Goal: Task Accomplishment & Management: Complete application form

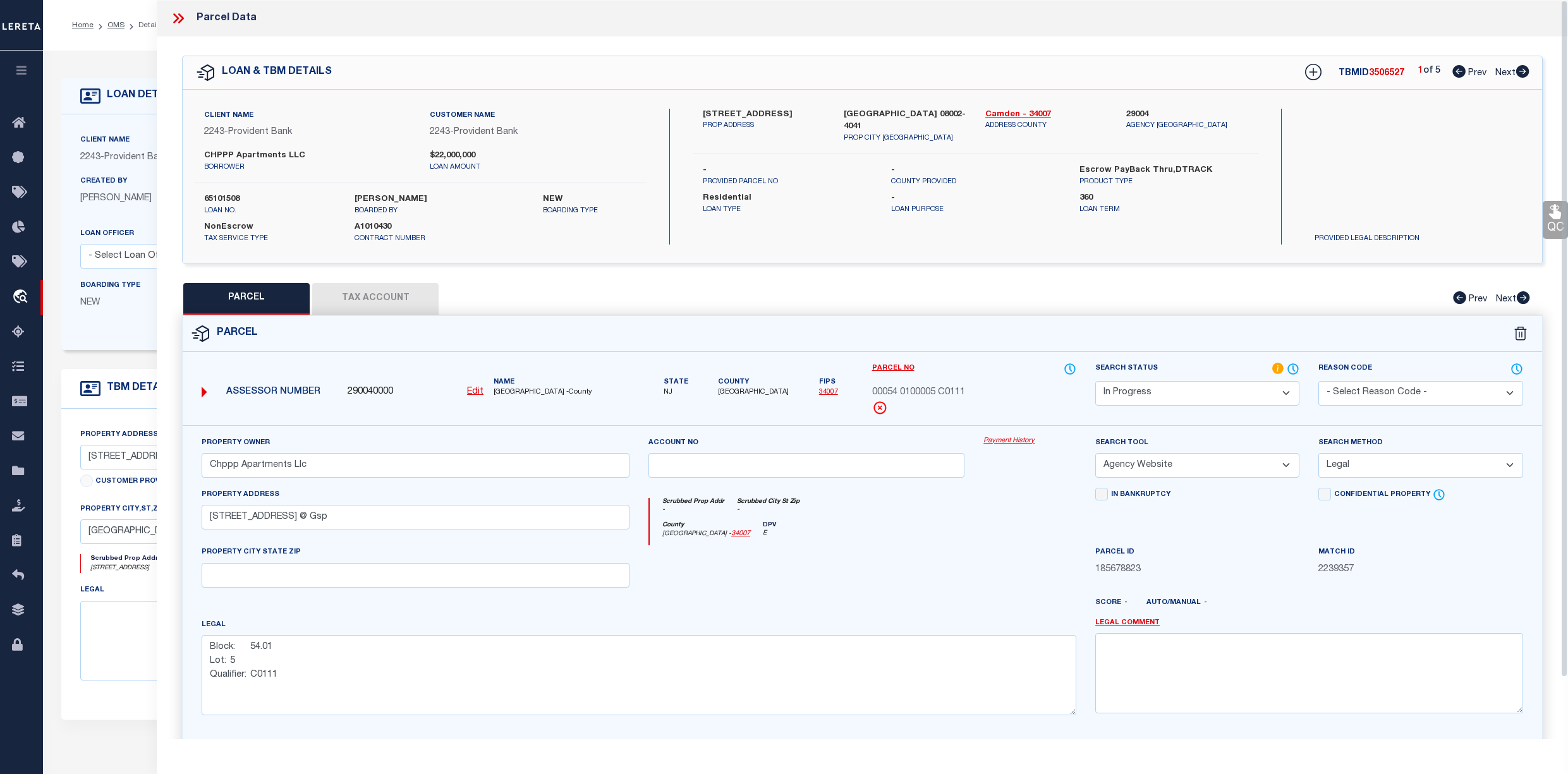
select select "IP"
select select "AGW"
select select "LEG"
select select "10"
select select "NonEscrow"
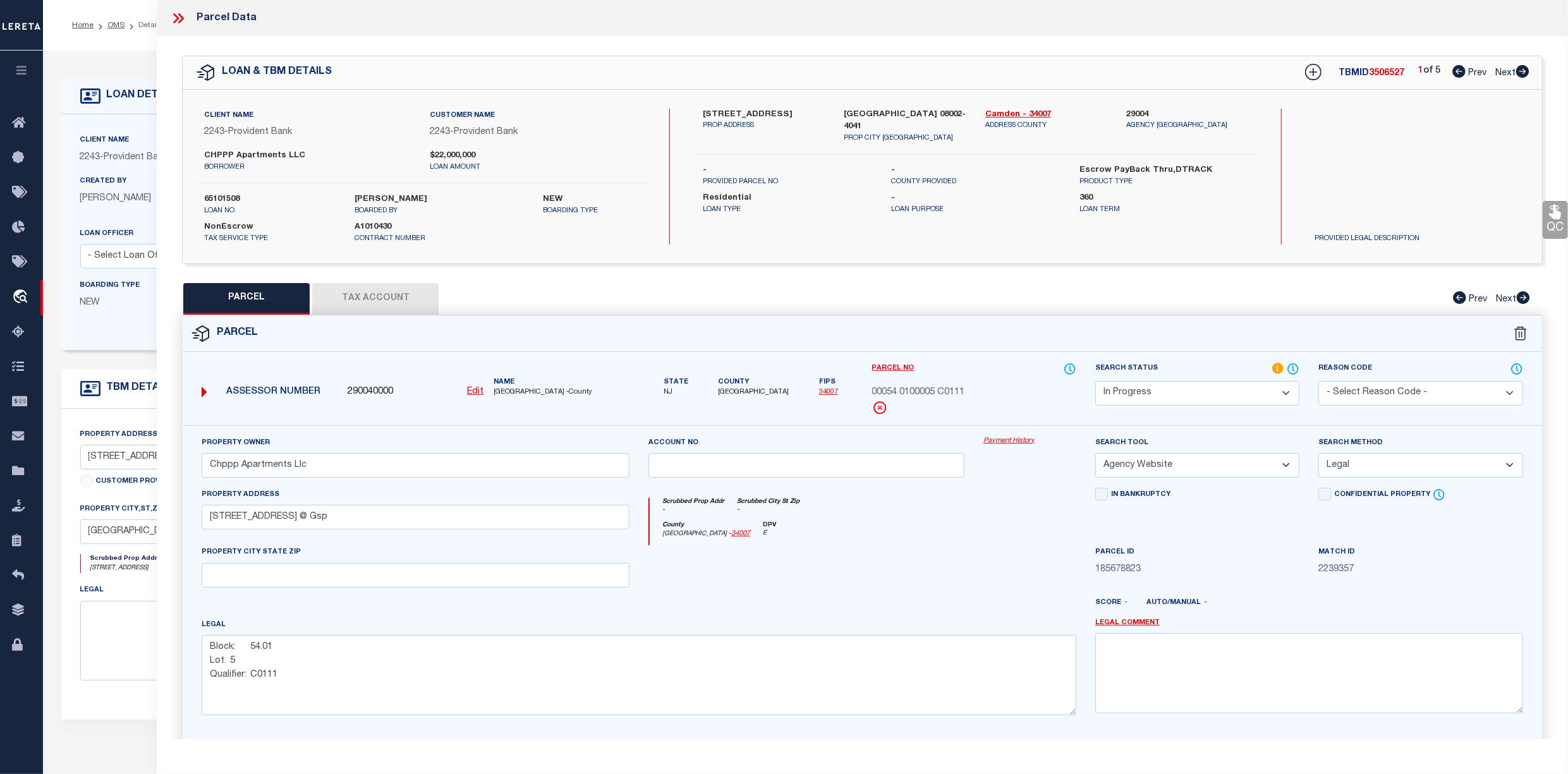
click at [176, 11] on icon at bounding box center [179, 18] width 16 height 16
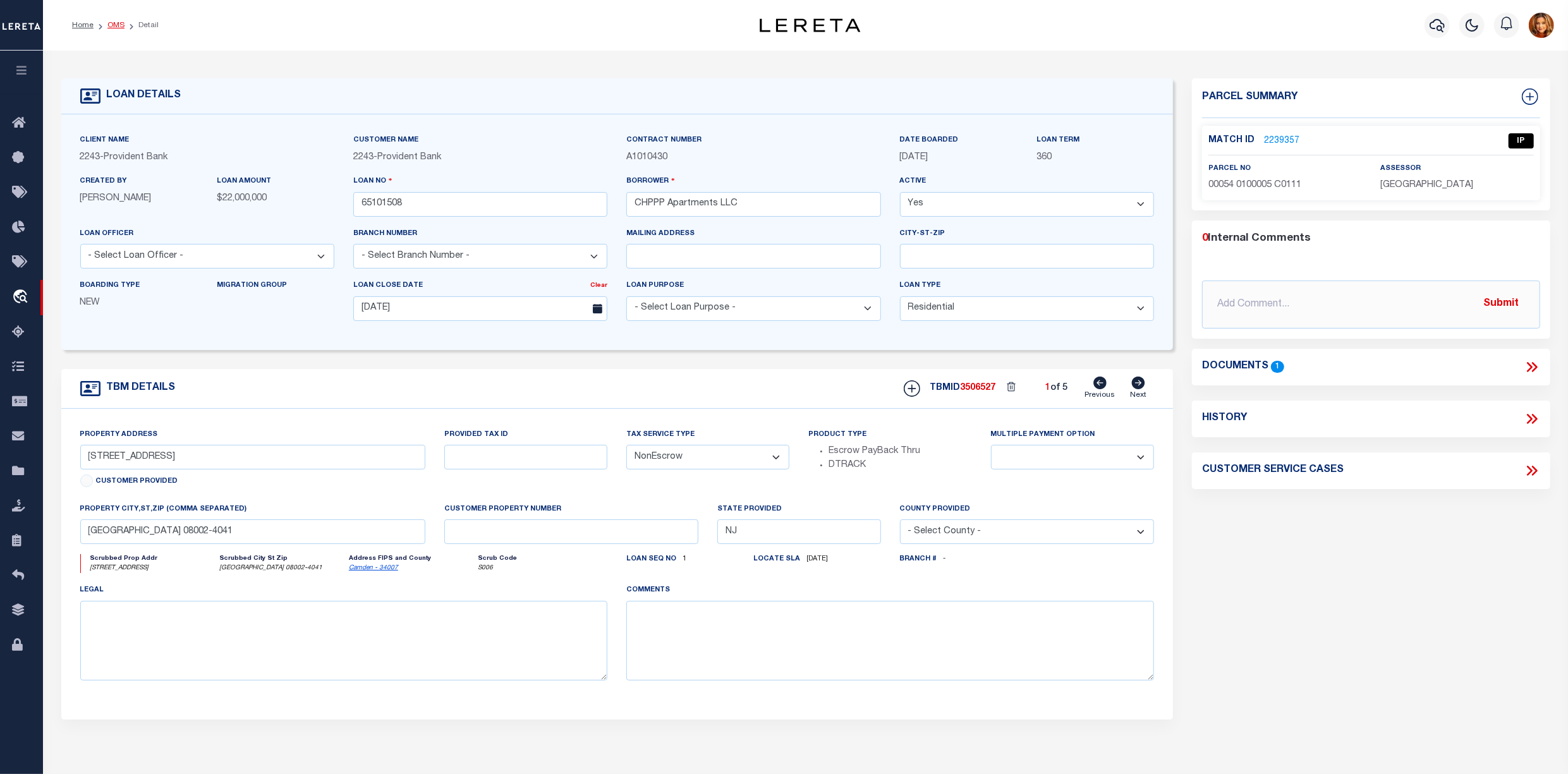
click at [111, 25] on link "OMS" at bounding box center [116, 25] width 17 height 8
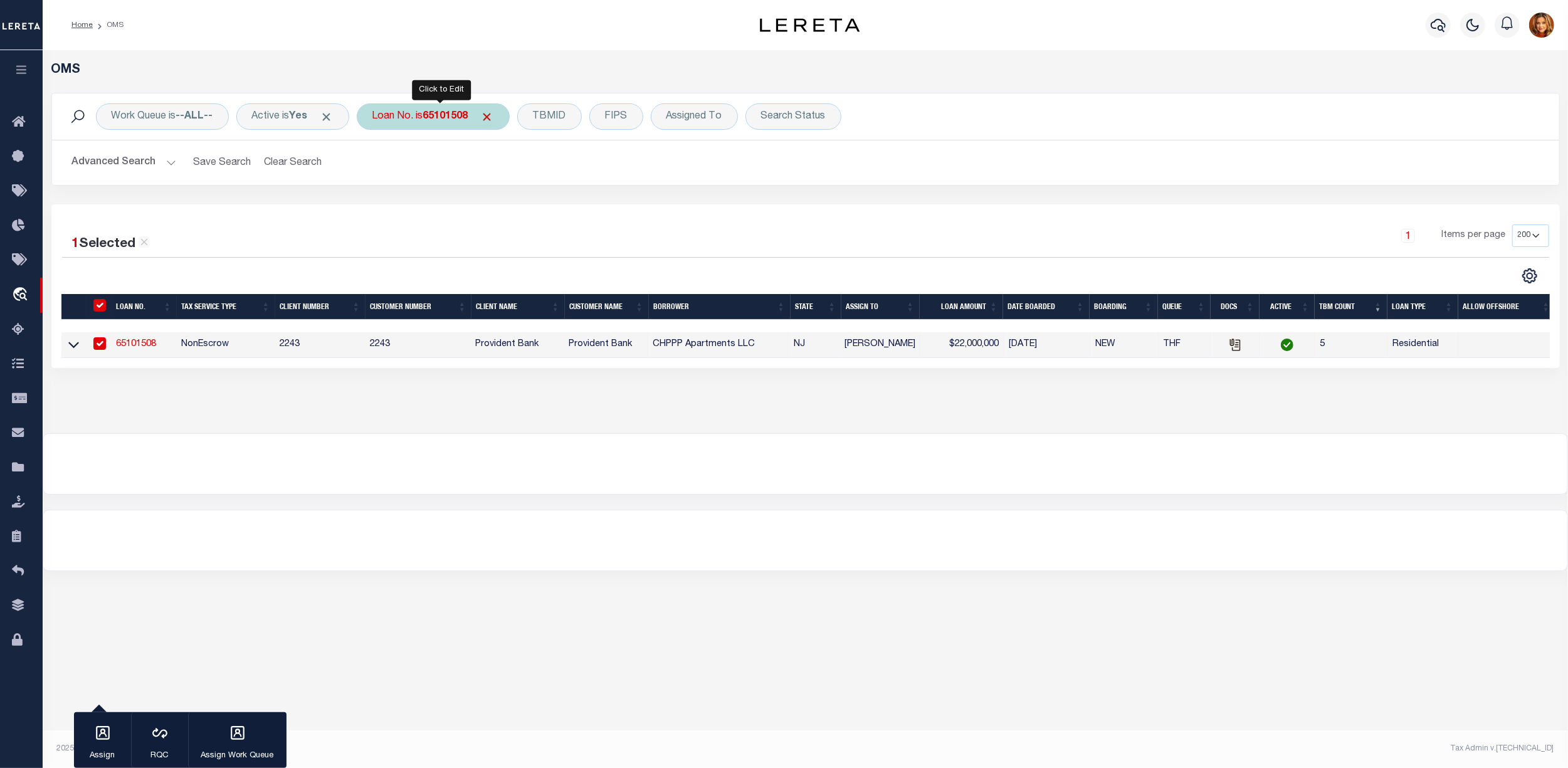
click at [455, 113] on b "65101508" at bounding box center [446, 117] width 45 height 10
type input "47431"
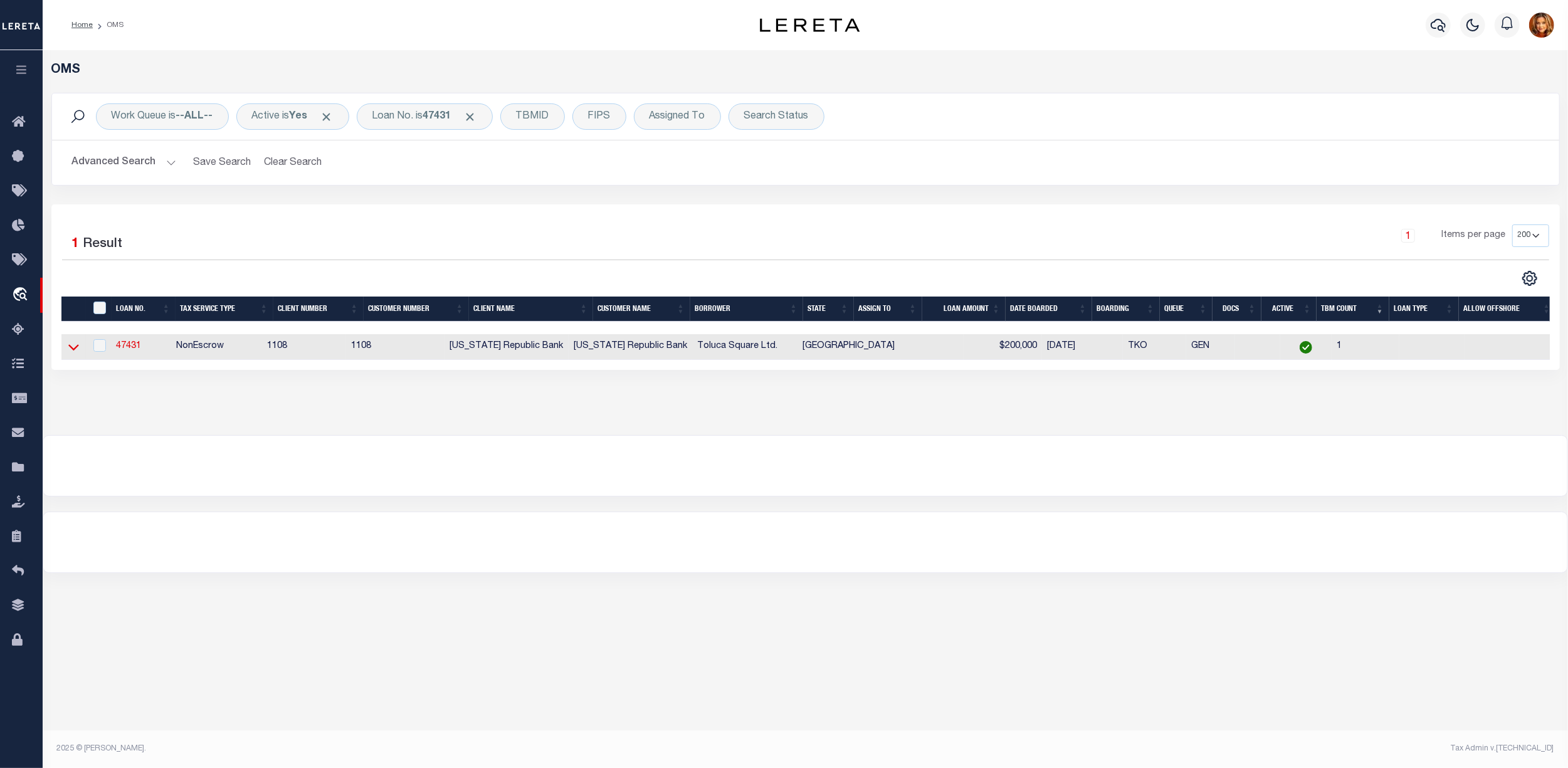
click at [72, 354] on icon at bounding box center [73, 347] width 11 height 13
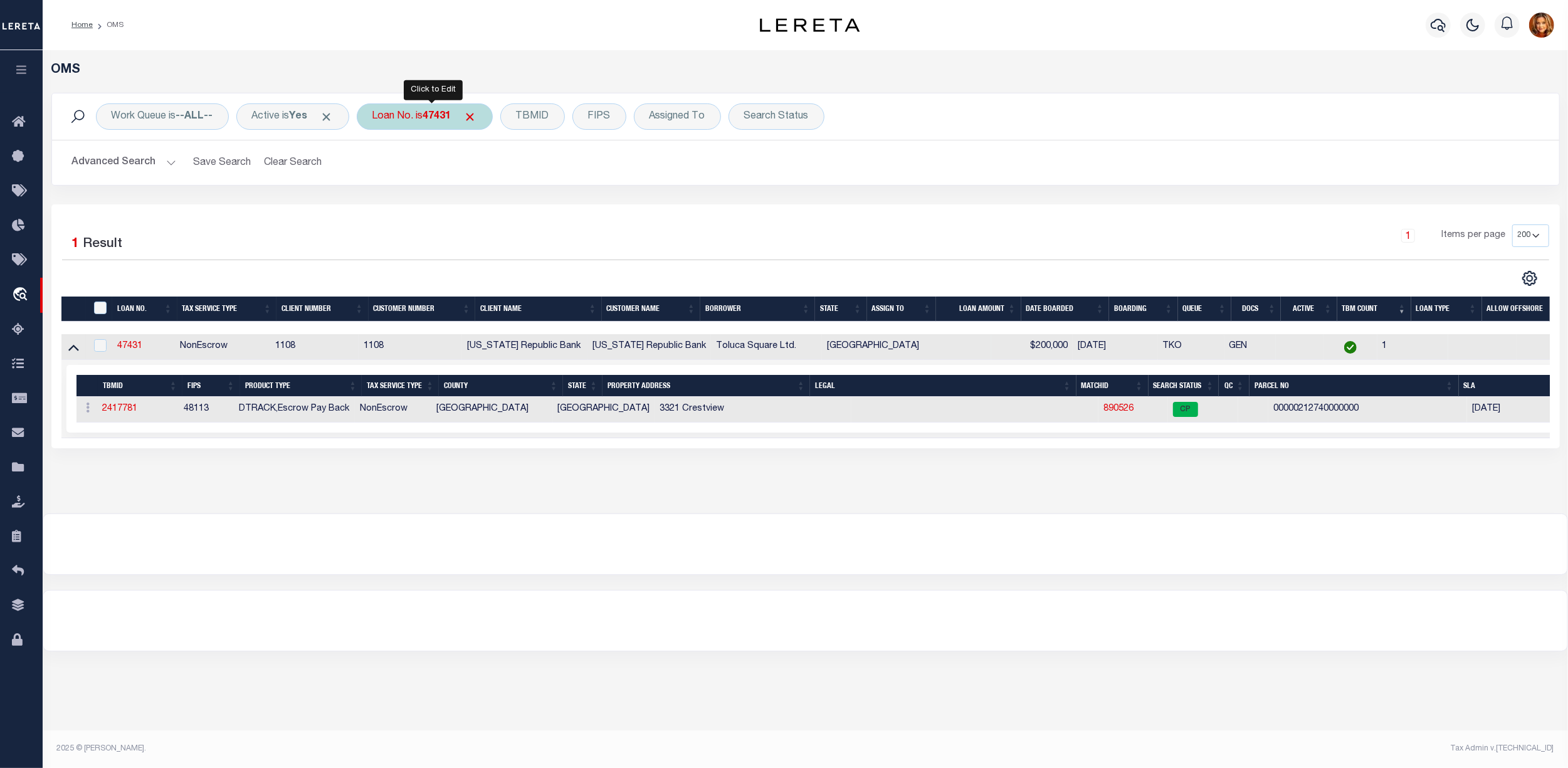
click at [438, 126] on div "Loan No. is 47431" at bounding box center [424, 117] width 136 height 26
type input "348173"
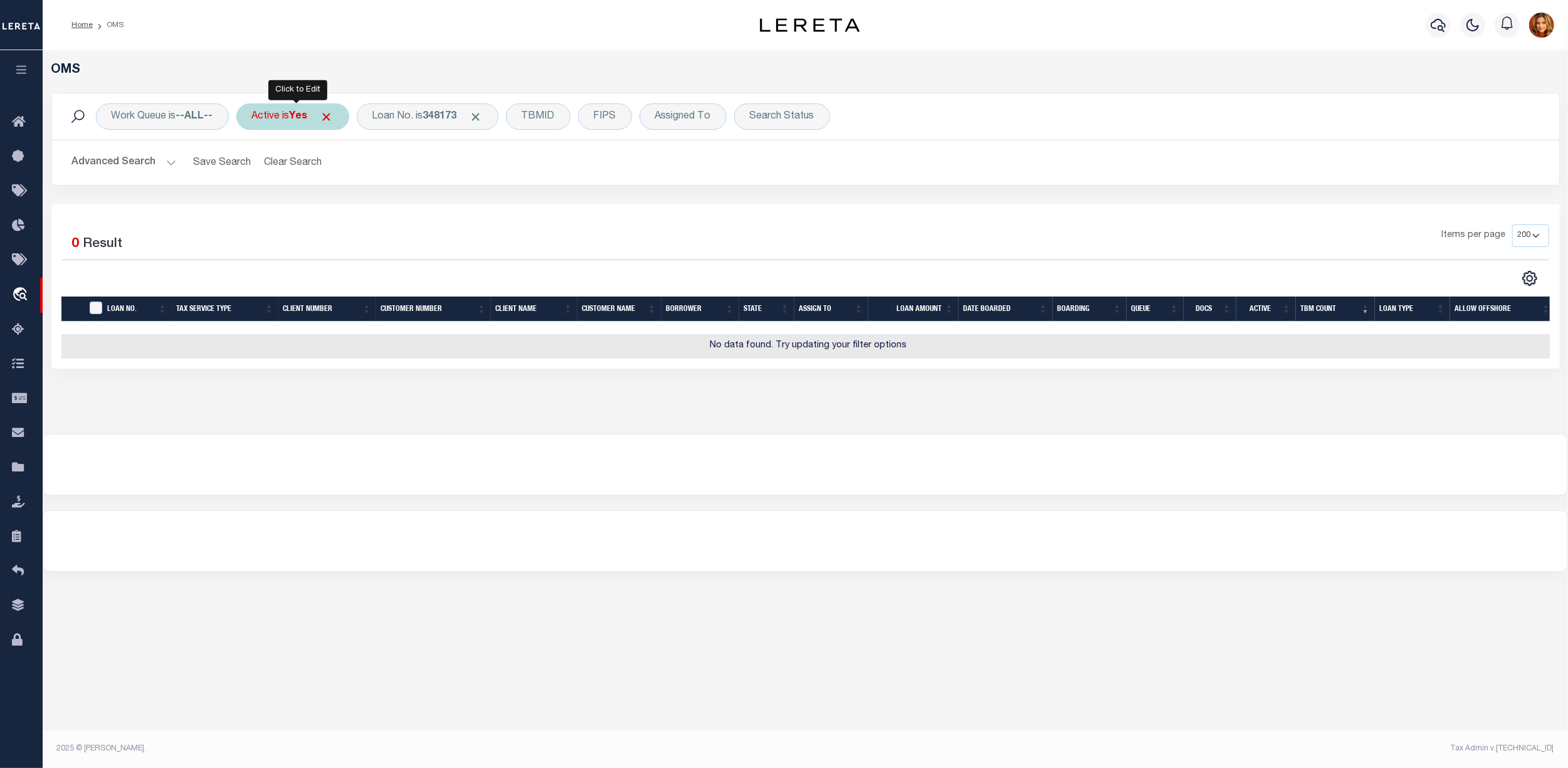
click at [304, 116] on b "Yes" at bounding box center [298, 117] width 18 height 10
click at [273, 174] on select "Yes No" at bounding box center [344, 178] width 184 height 24
select select "false"
click at [255, 167] on select "Yes No" at bounding box center [344, 178] width 184 height 24
click at [428, 202] on input "Apply" at bounding box center [418, 205] width 37 height 21
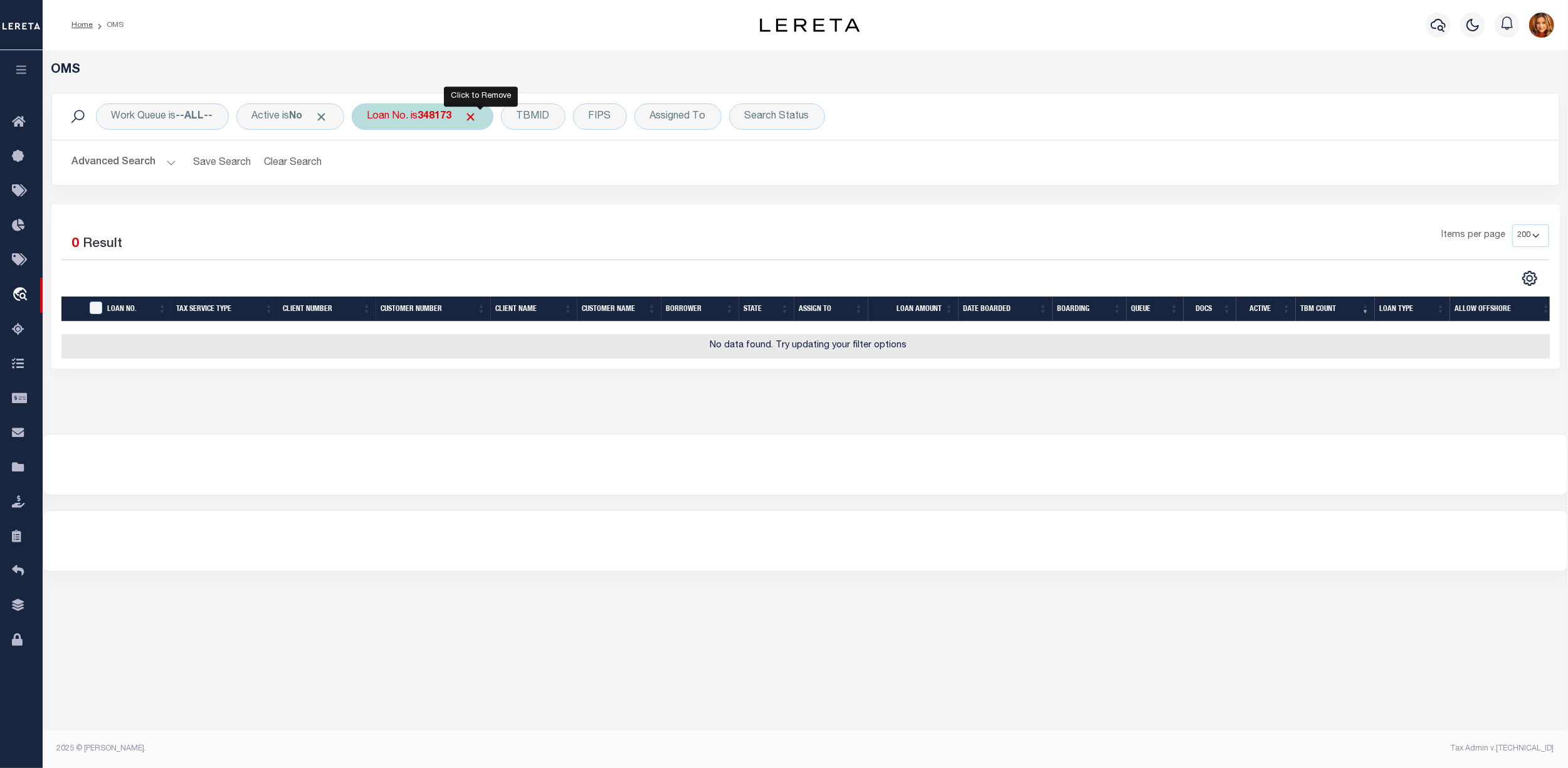
click at [478, 114] on span "Click to Remove" at bounding box center [471, 117] width 13 height 13
click at [462, 111] on div "TBMID" at bounding box center [464, 117] width 65 height 26
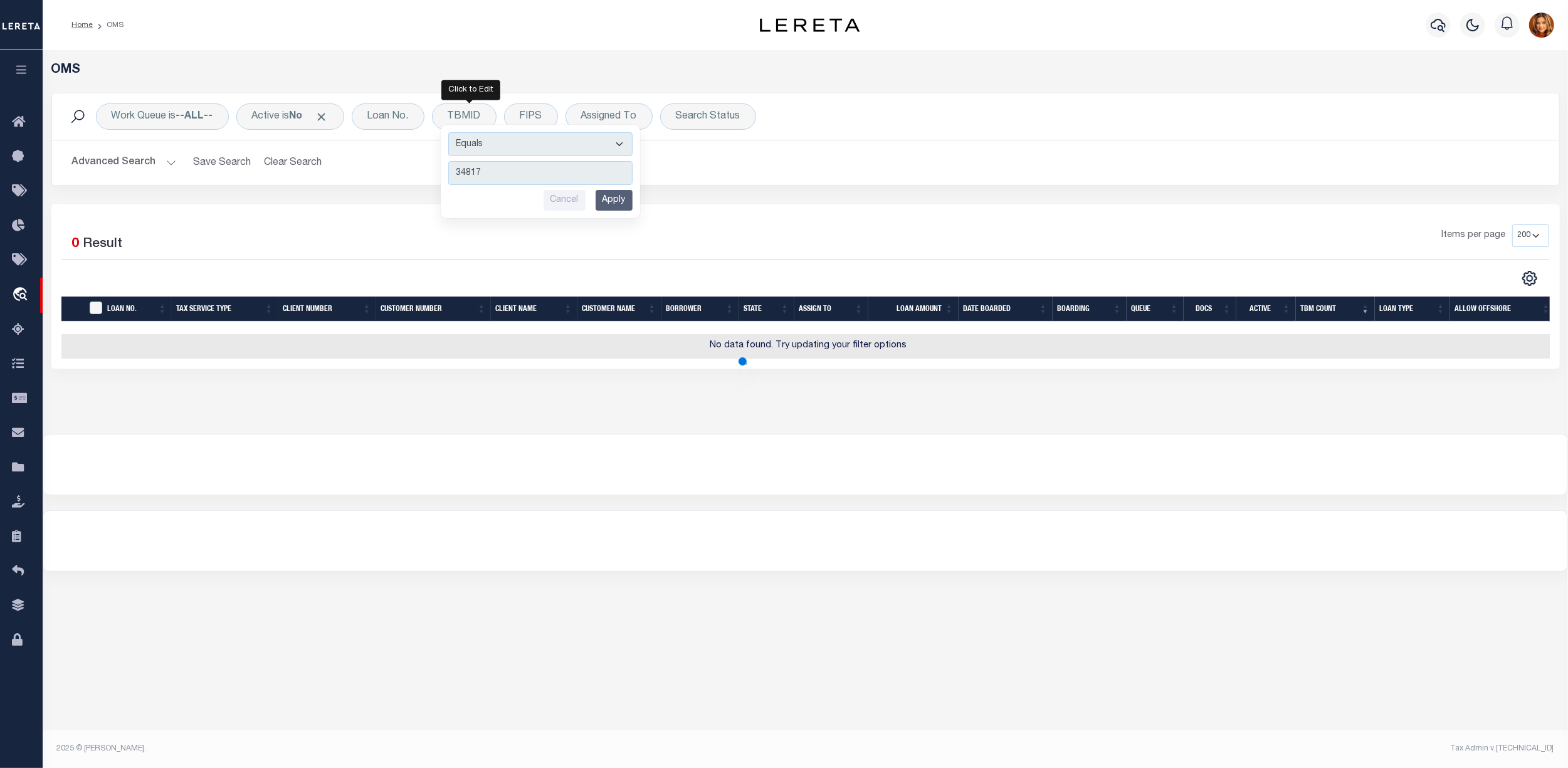
type input "348173"
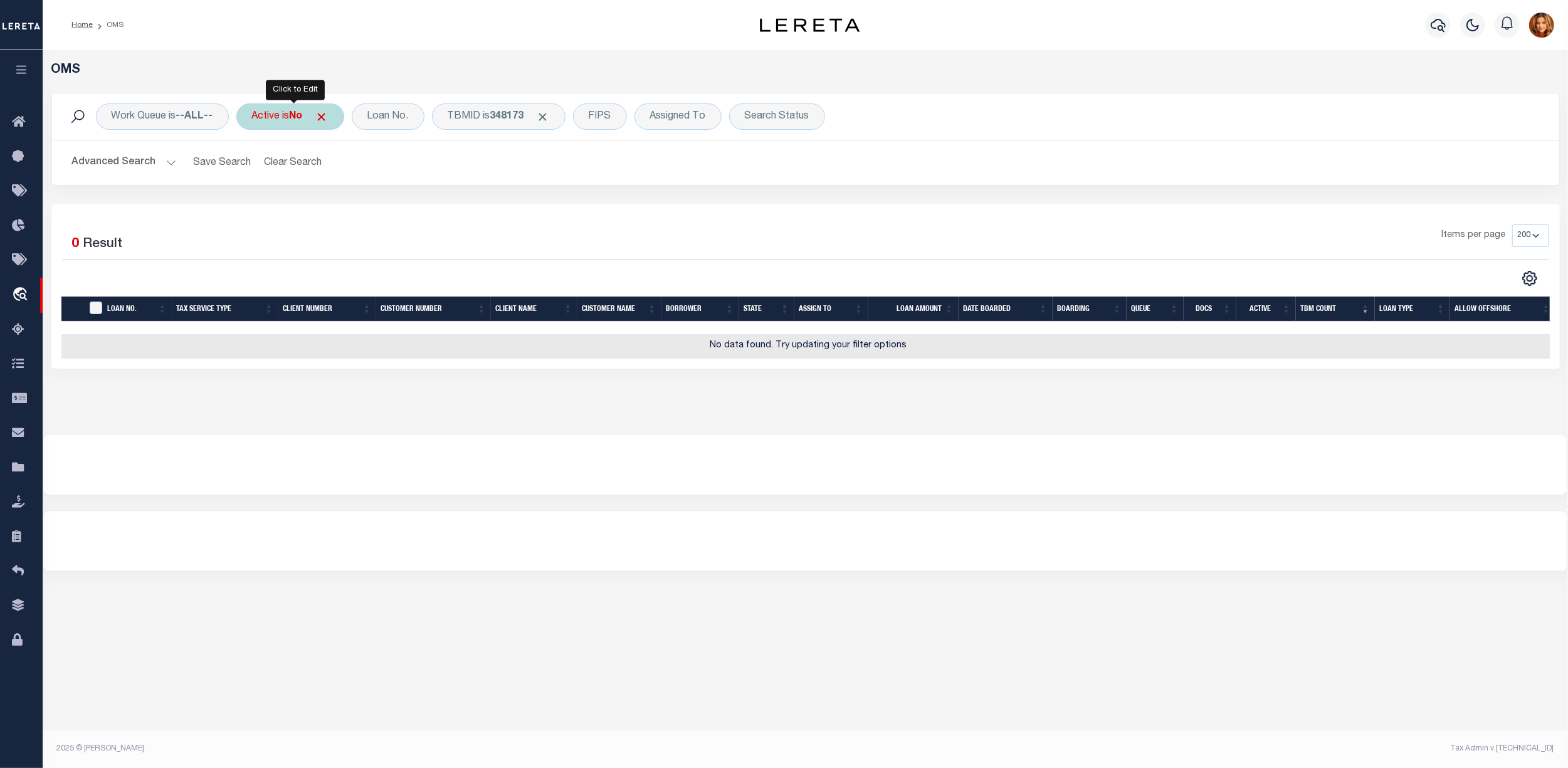
click at [303, 112] on b "No" at bounding box center [296, 117] width 13 height 10
click at [279, 181] on select "Yes No" at bounding box center [344, 178] width 184 height 24
select select "true"
click at [255, 167] on select "Yes No" at bounding box center [344, 178] width 184 height 24
click at [408, 203] on input "Apply" at bounding box center [418, 205] width 37 height 21
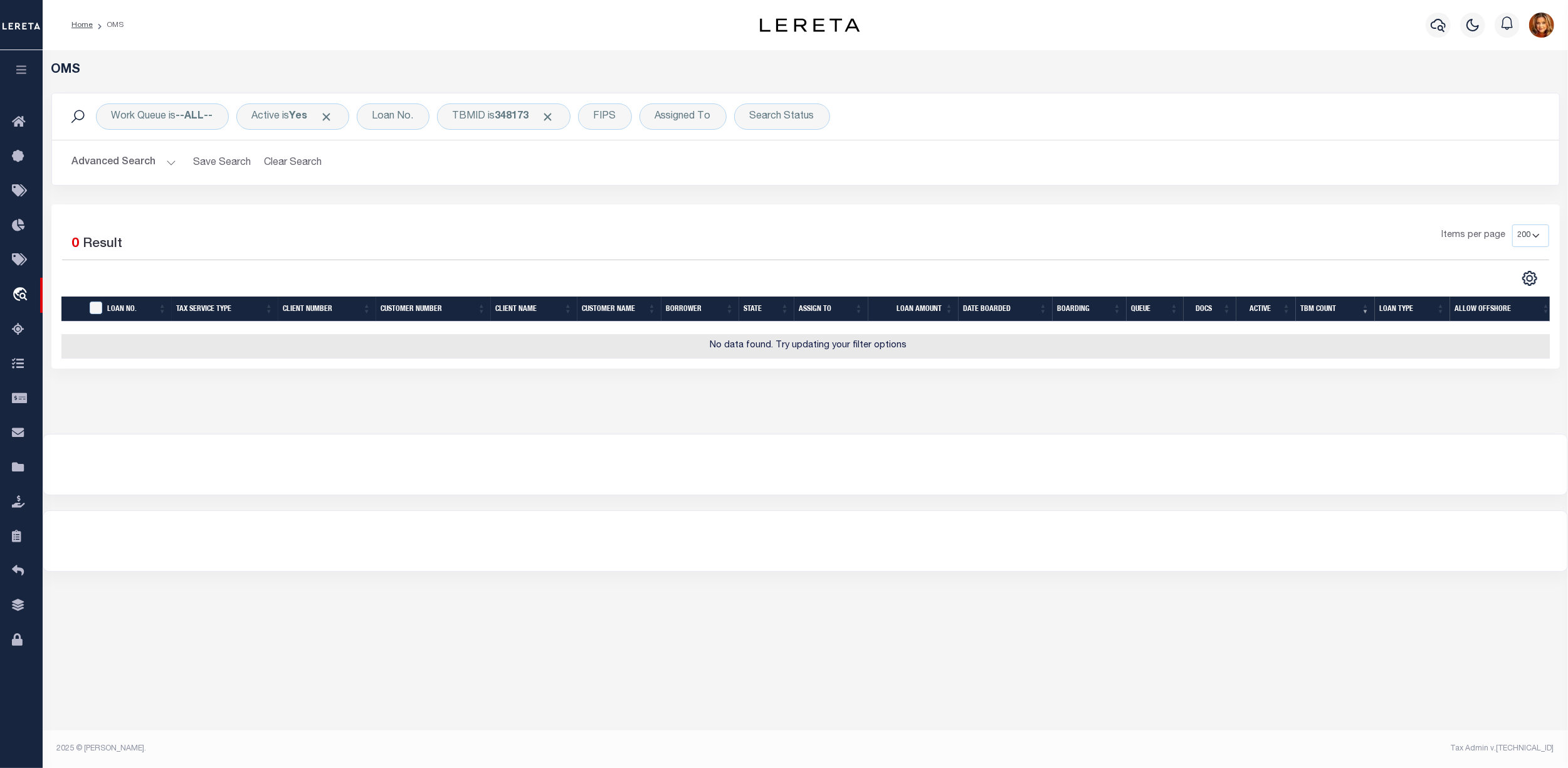
click at [104, 151] on button "Advanced Search" at bounding box center [124, 163] width 104 height 24
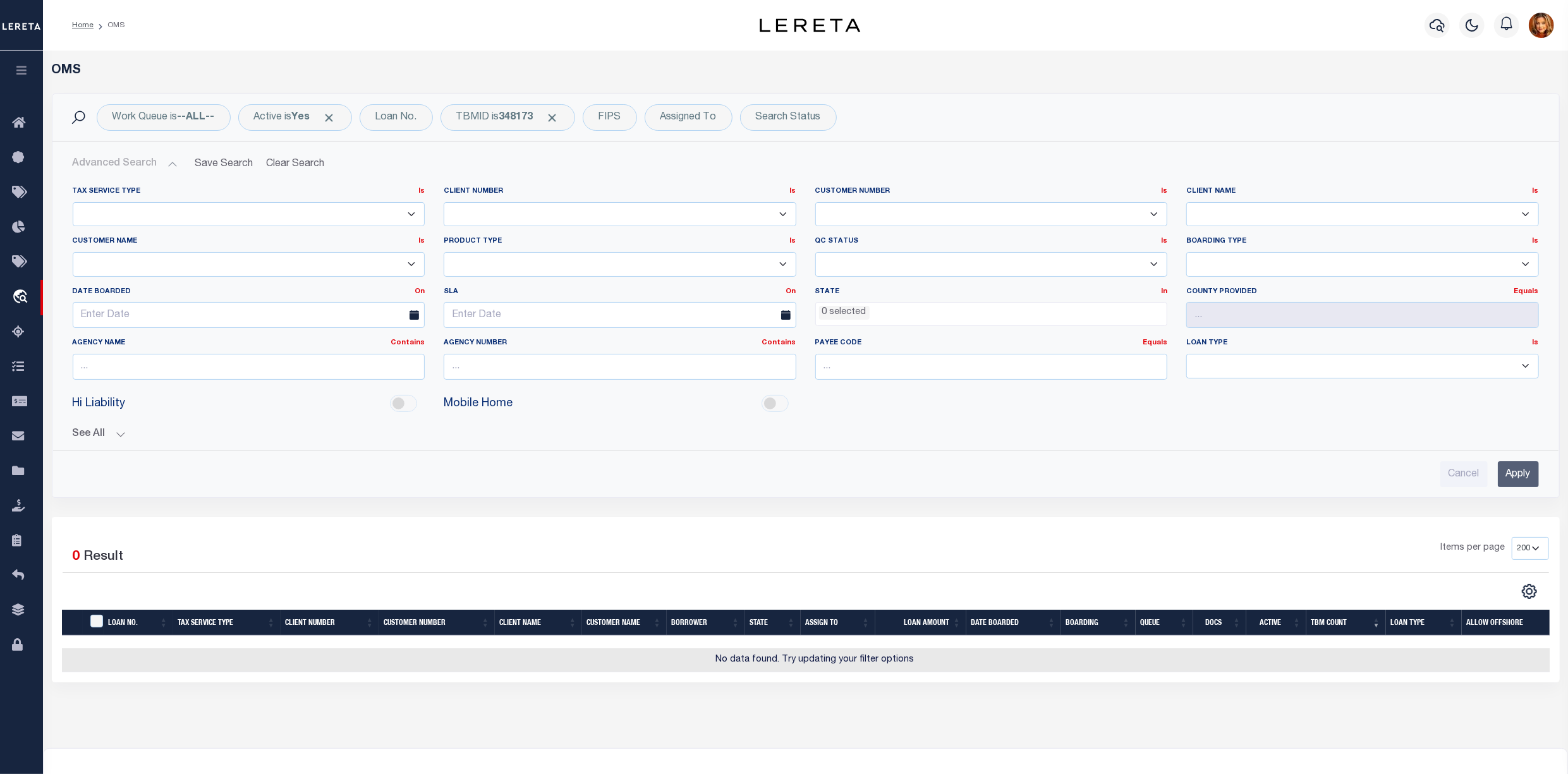
drag, startPoint x: 1533, startPoint y: 481, endPoint x: 1524, endPoint y: 477, distance: 9.8
click at [1524, 477] on input "Apply" at bounding box center [1518, 474] width 41 height 26
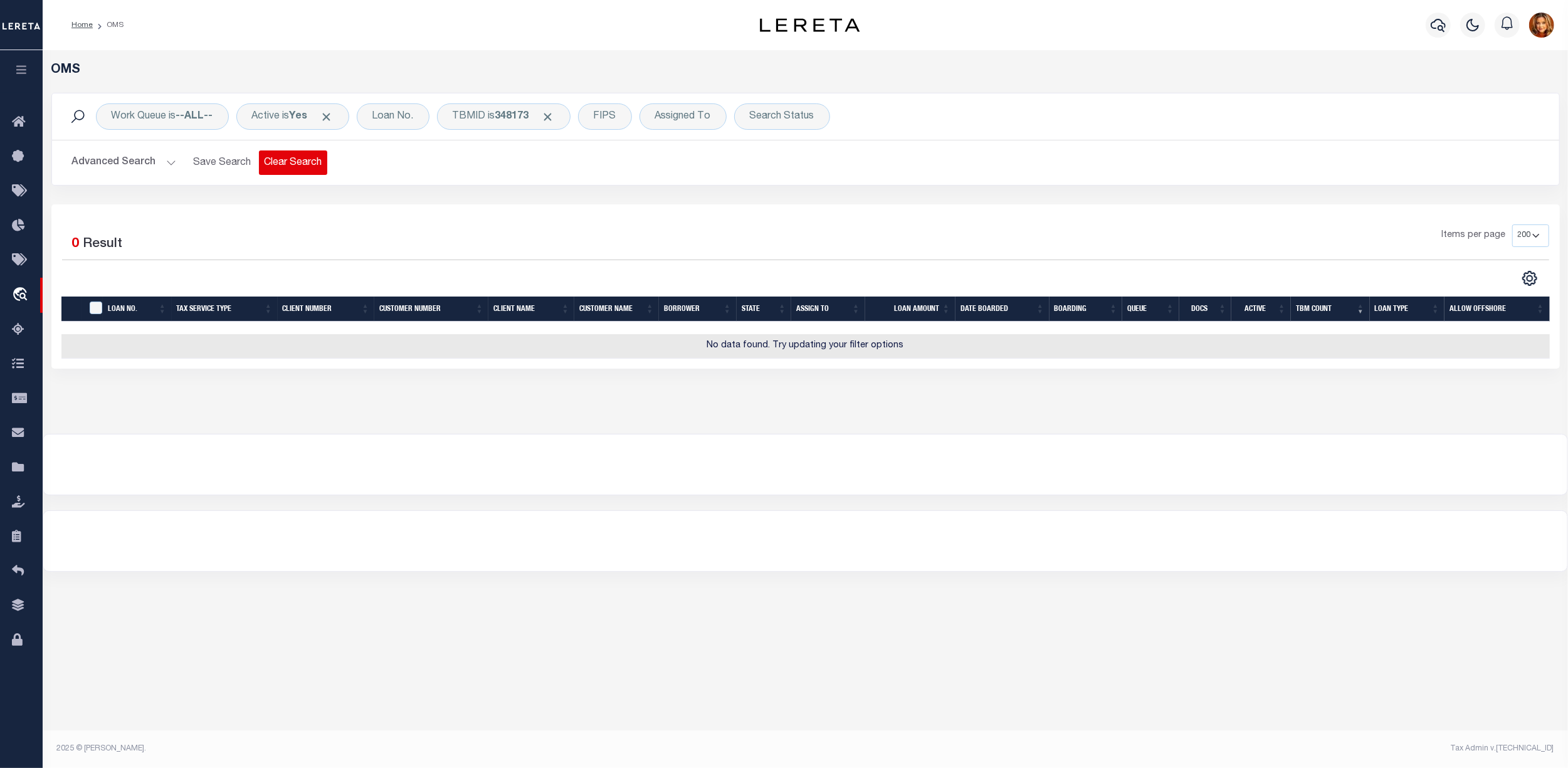
click at [295, 160] on button "Clear Search" at bounding box center [293, 163] width 68 height 24
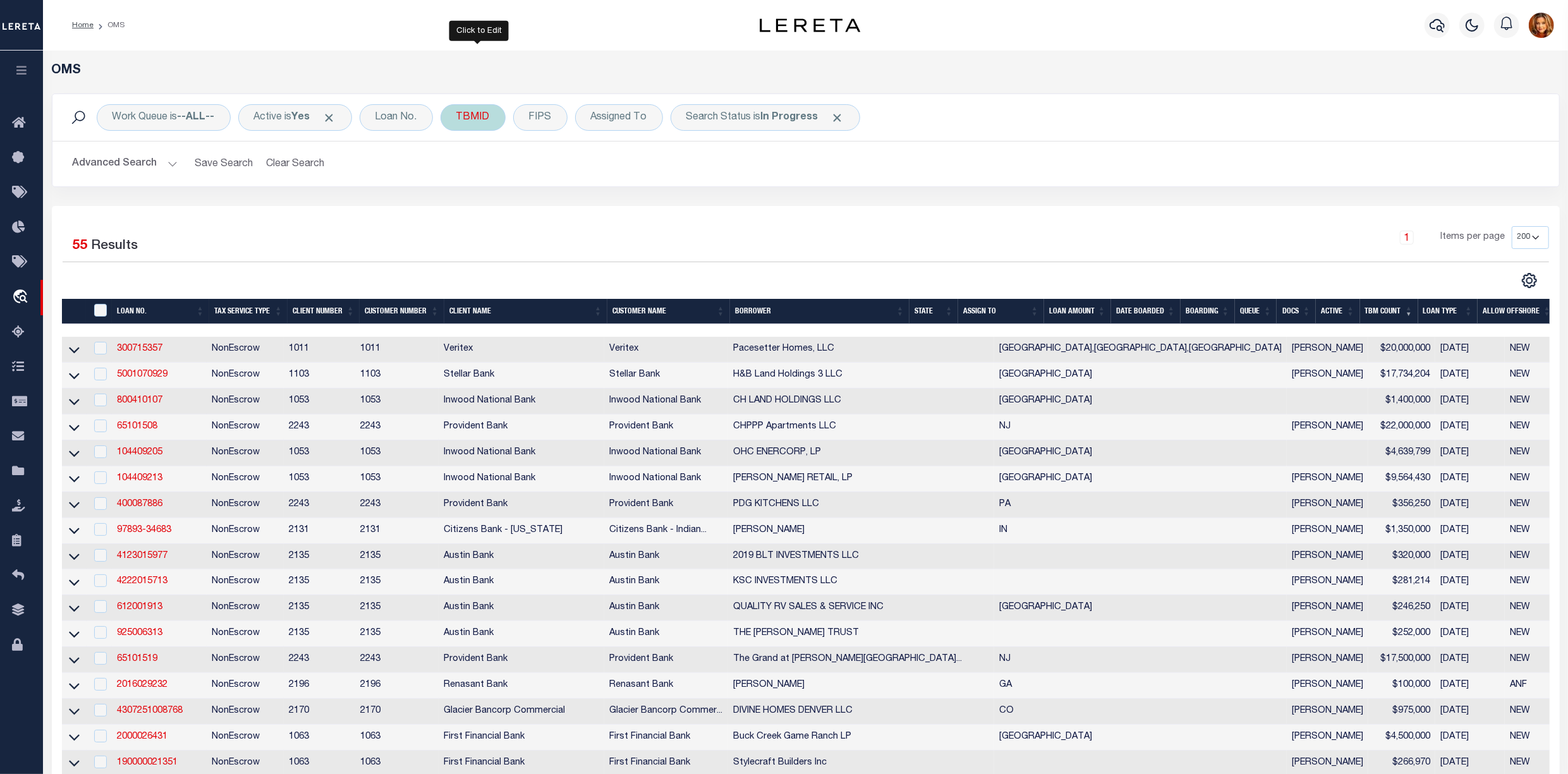
click at [473, 110] on div "TBMID" at bounding box center [473, 118] width 65 height 27
type input "3"
type input "348173"
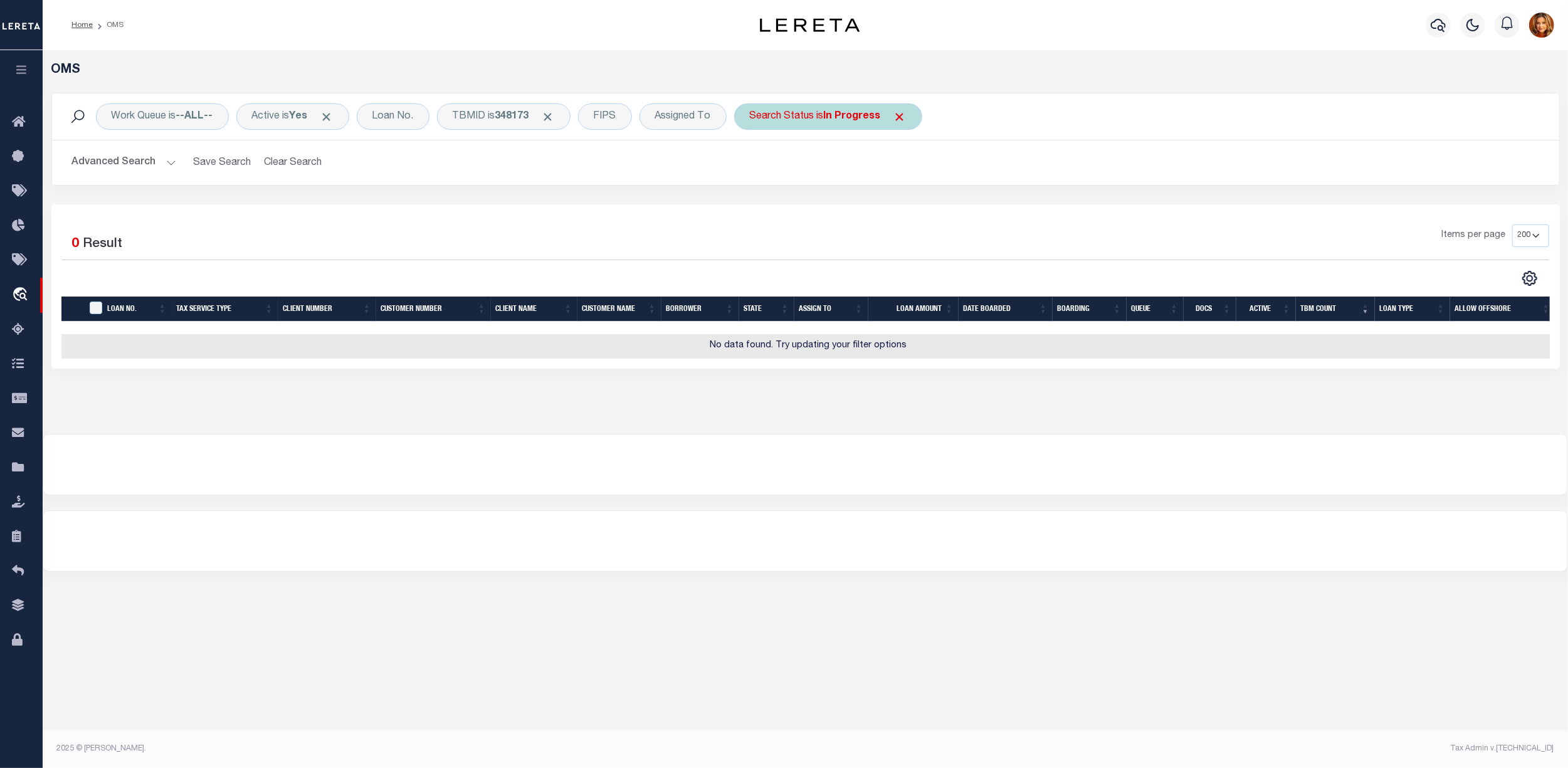
click at [906, 119] on span at bounding box center [900, 117] width 13 height 13
click at [103, 162] on button "Advanced Search" at bounding box center [124, 163] width 104 height 24
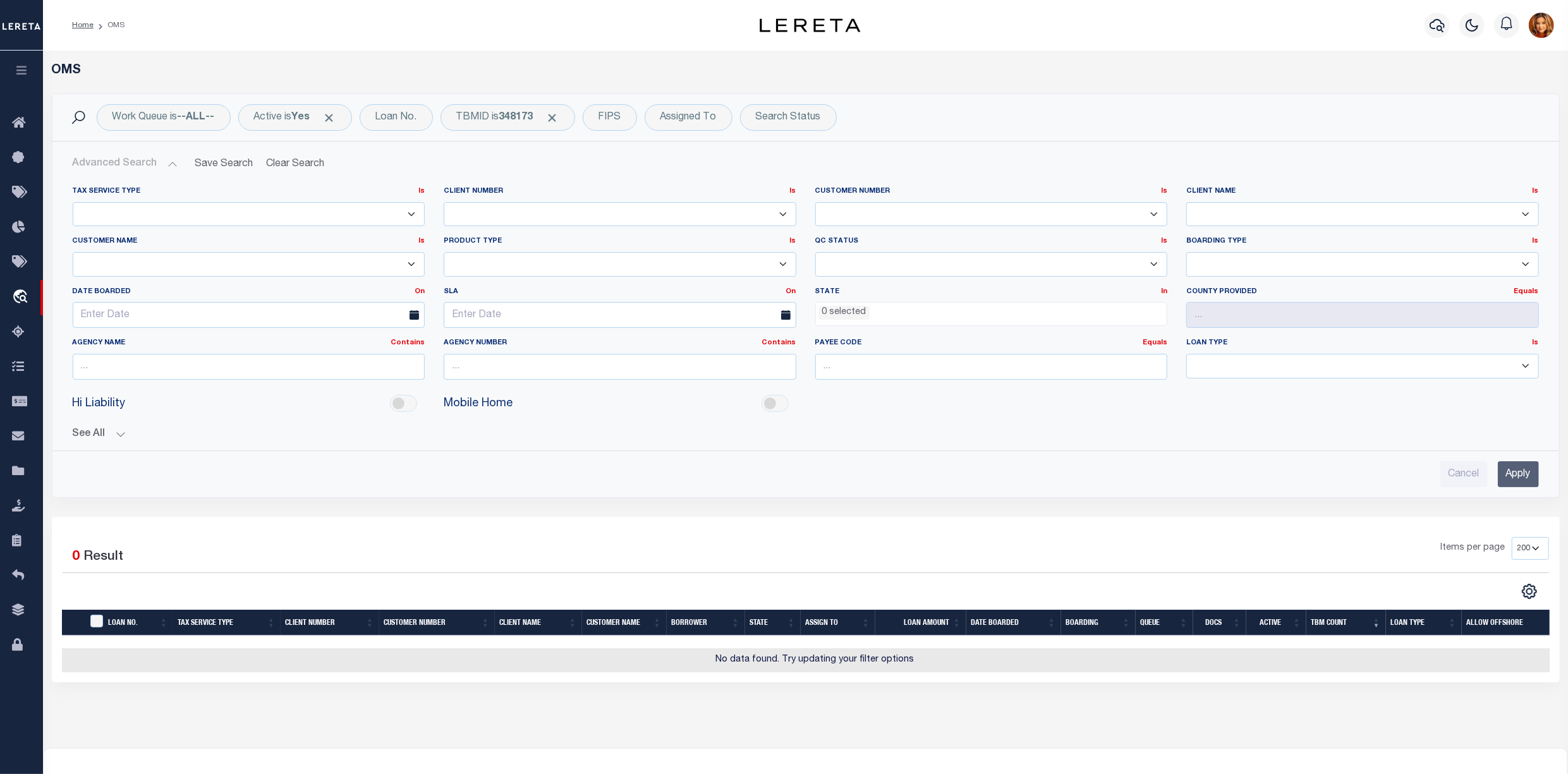
click at [104, 163] on button "Advanced Search" at bounding box center [125, 164] width 105 height 25
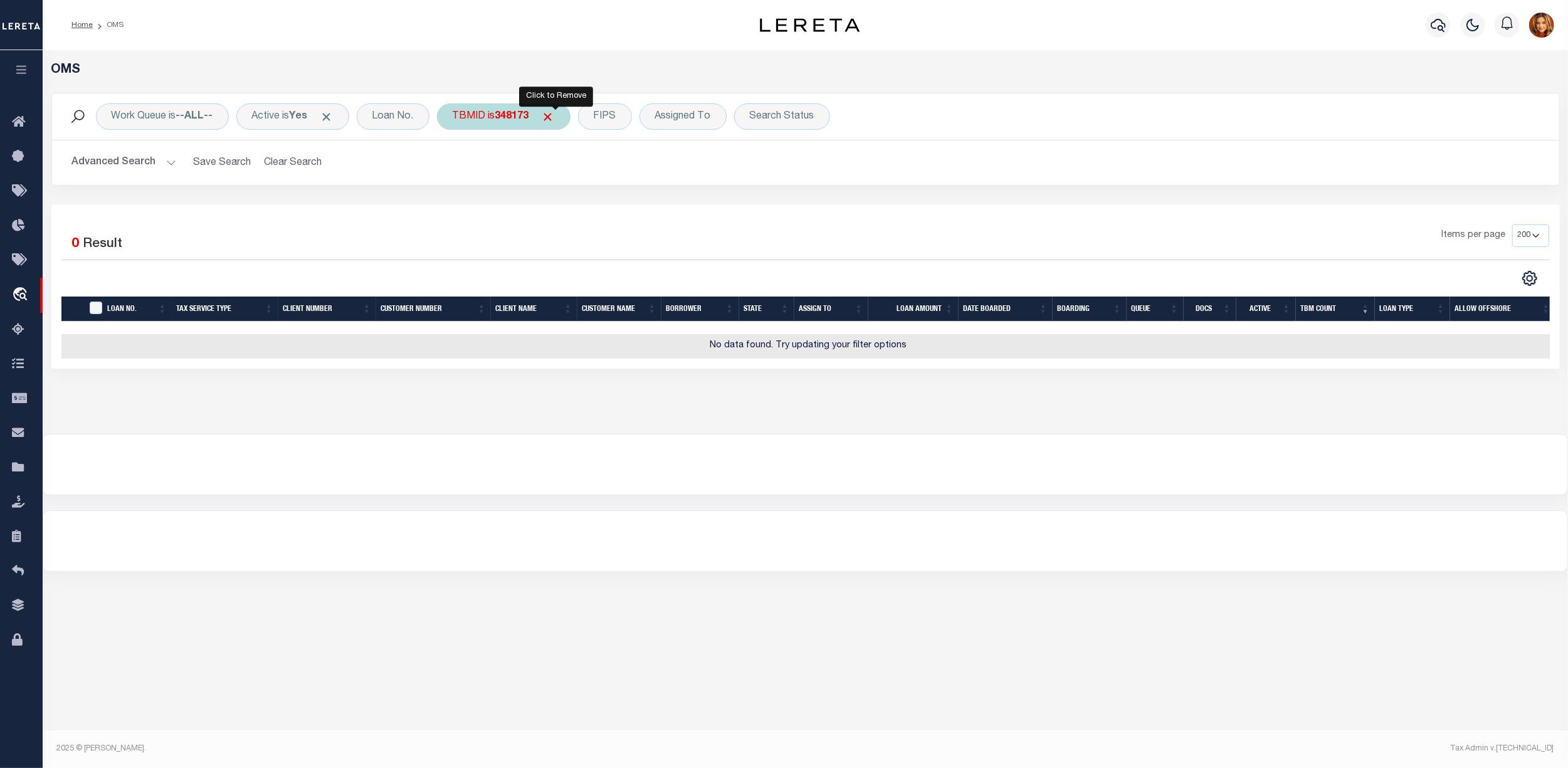
click at [554, 116] on span "Click to Remove" at bounding box center [548, 117] width 13 height 13
click at [397, 118] on div "Loan No." at bounding box center [393, 117] width 73 height 26
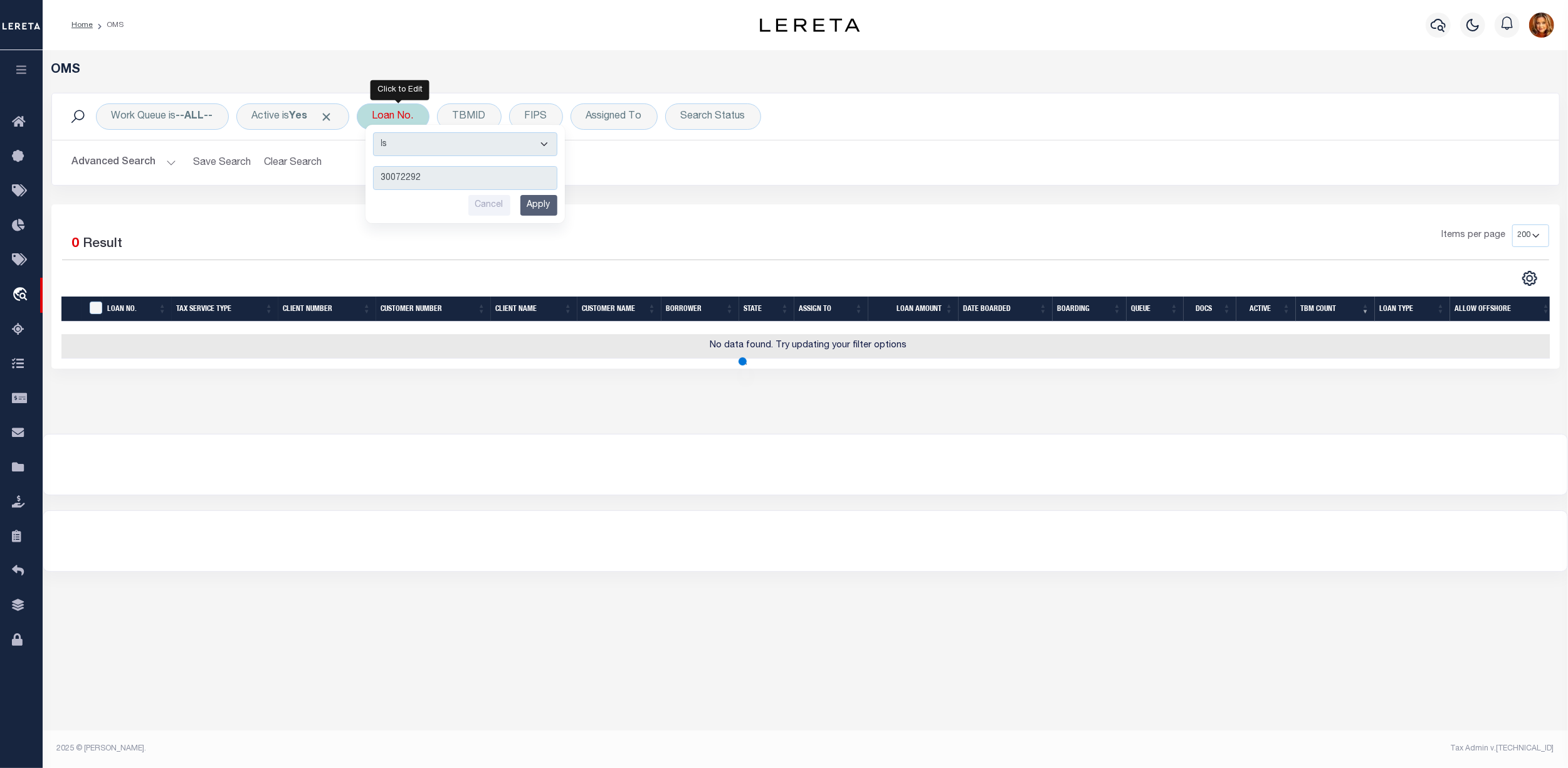
type input "300722921"
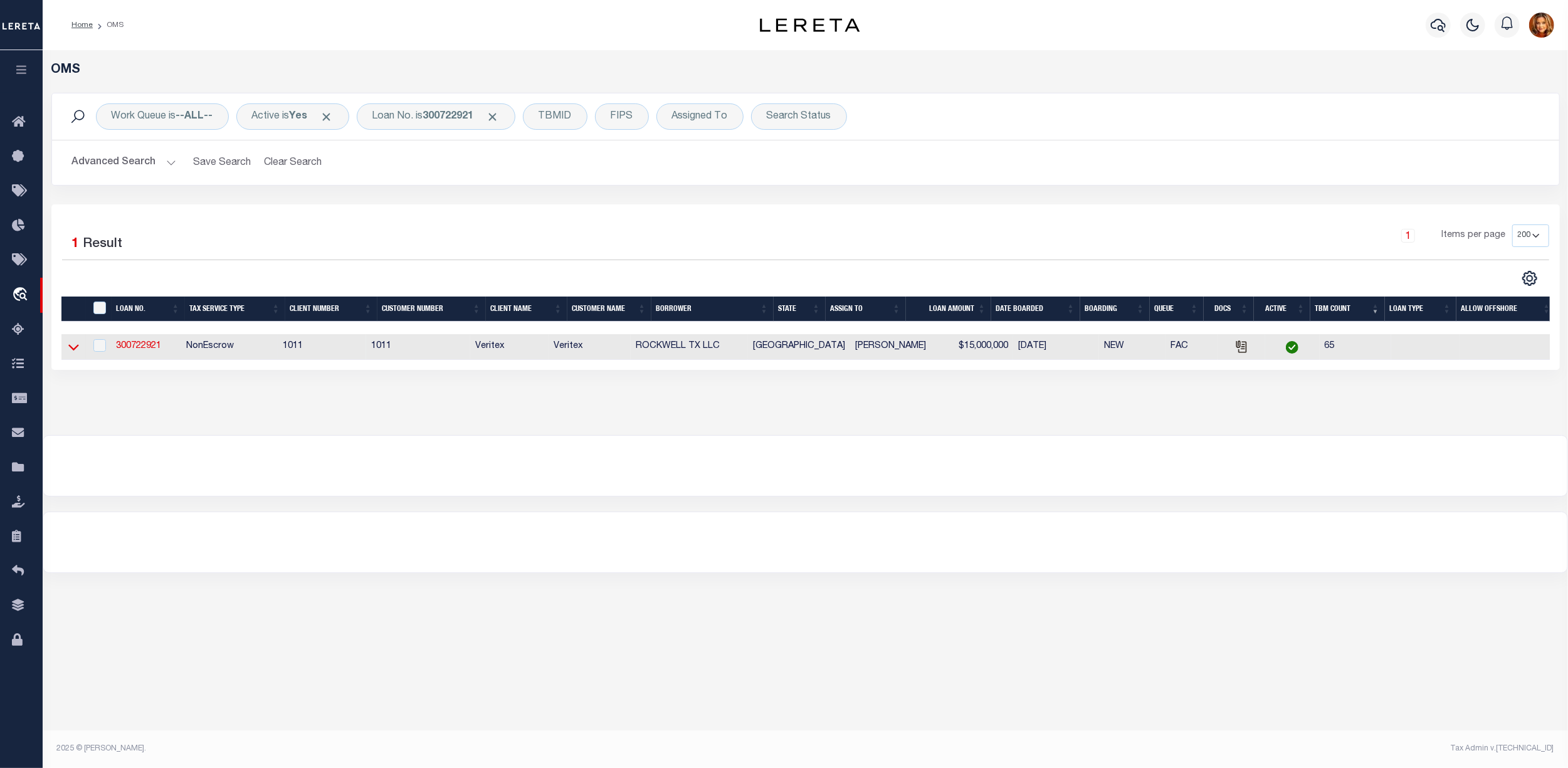
click at [75, 351] on icon at bounding box center [73, 348] width 11 height 6
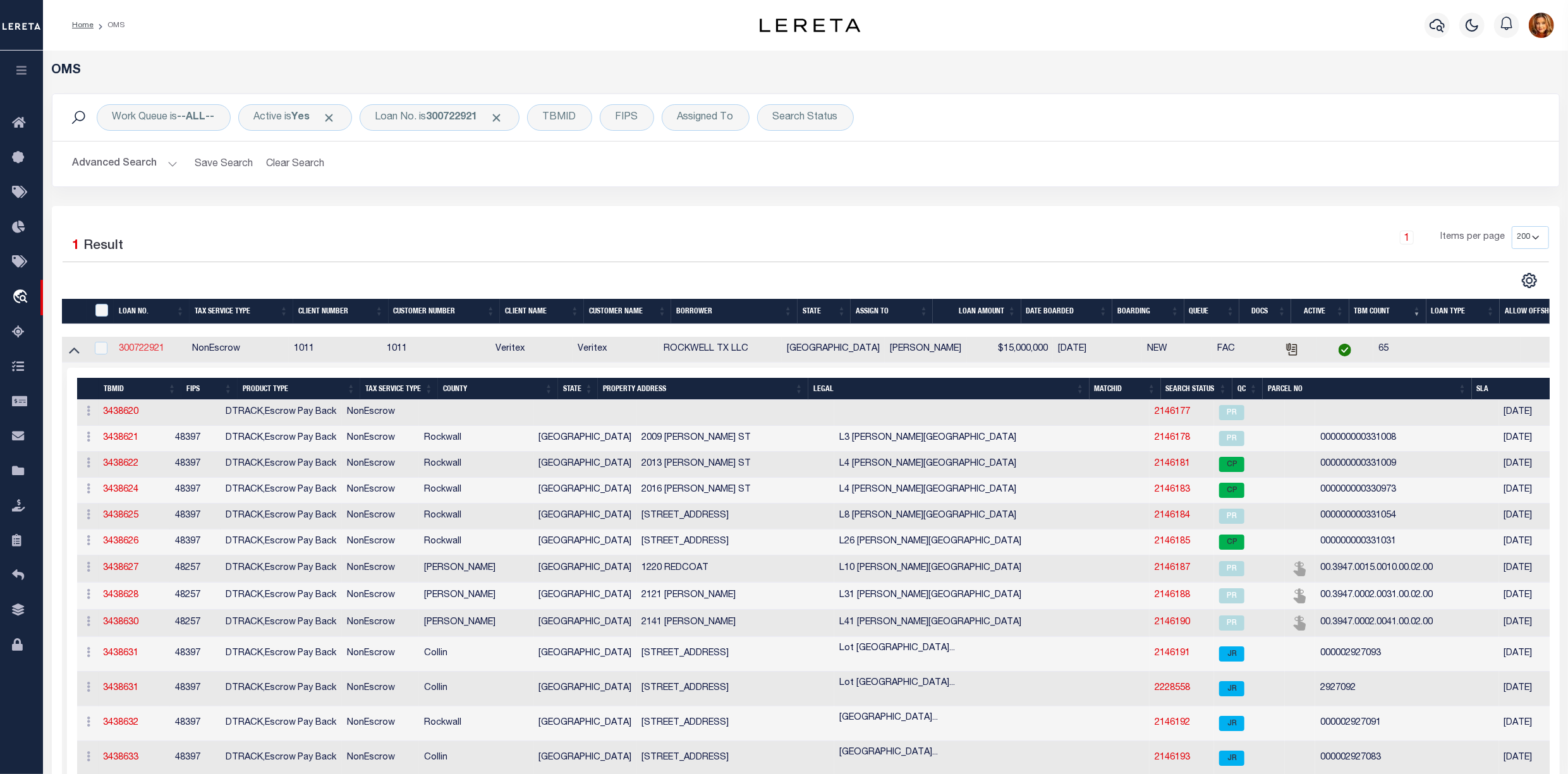
click at [147, 346] on link "300722921" at bounding box center [142, 349] width 46 height 9
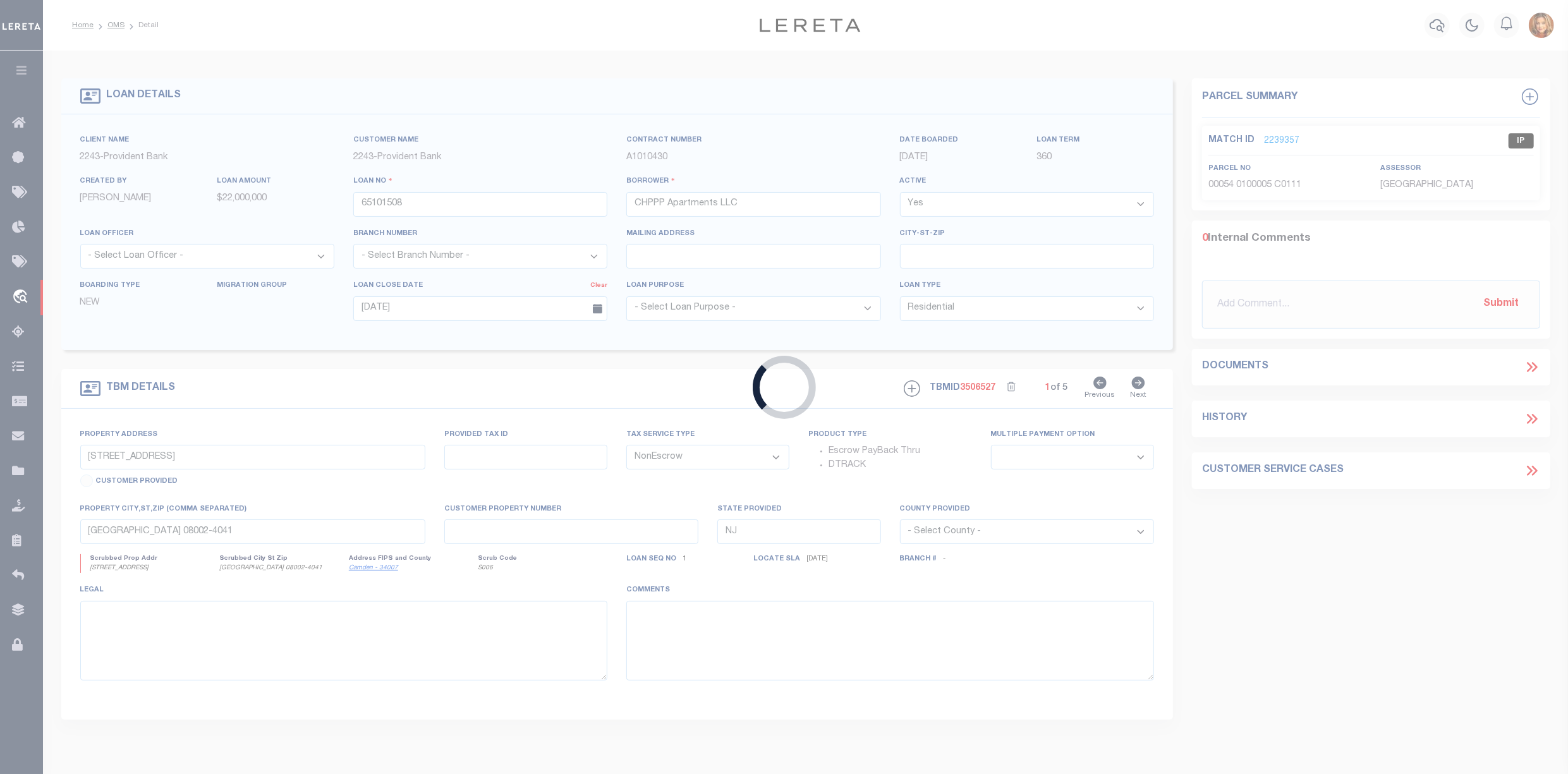
type input "300722921"
type input "ROCKWELL TX LLC"
select select
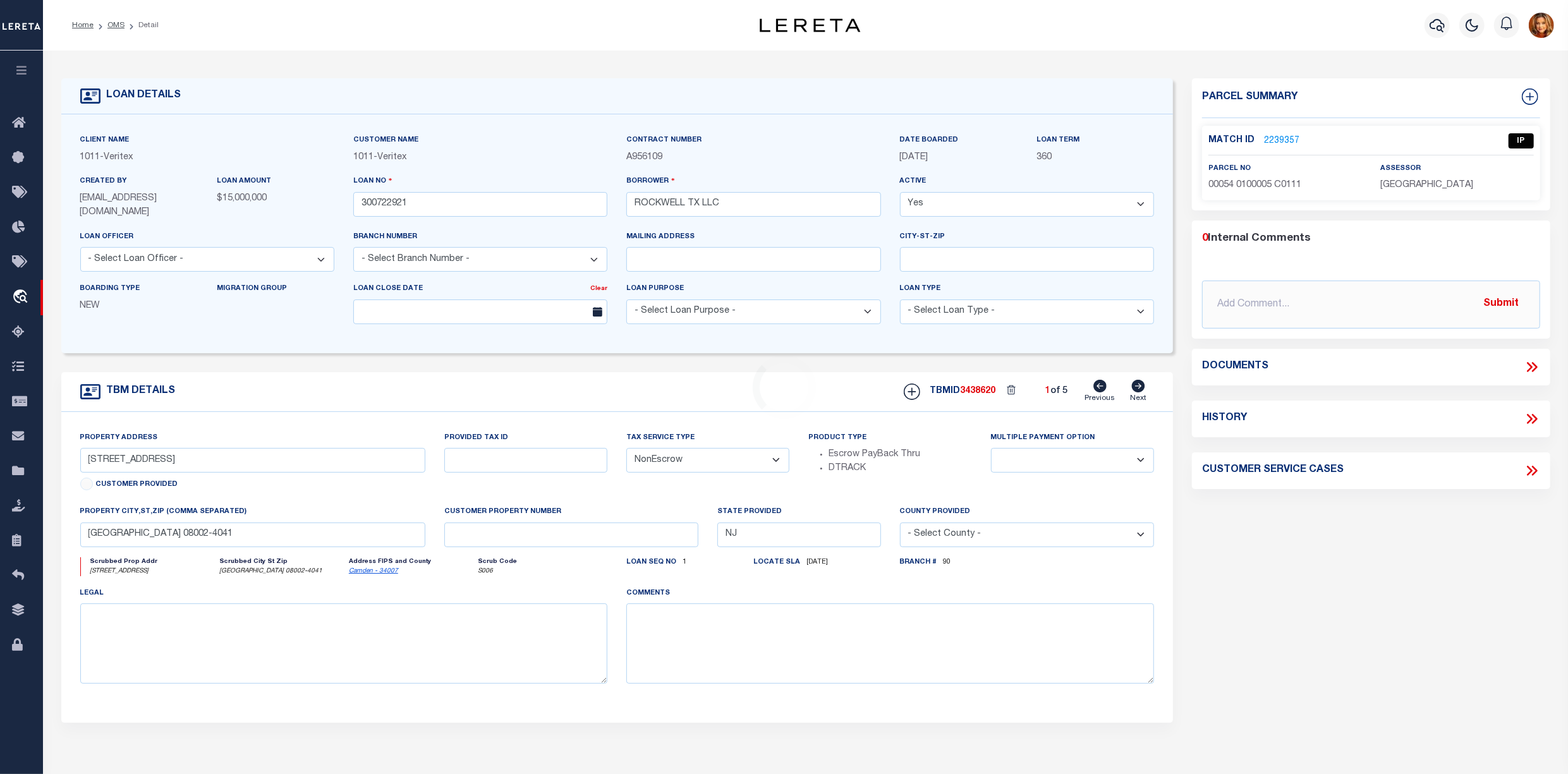
select select
select select "49785"
select select "2096"
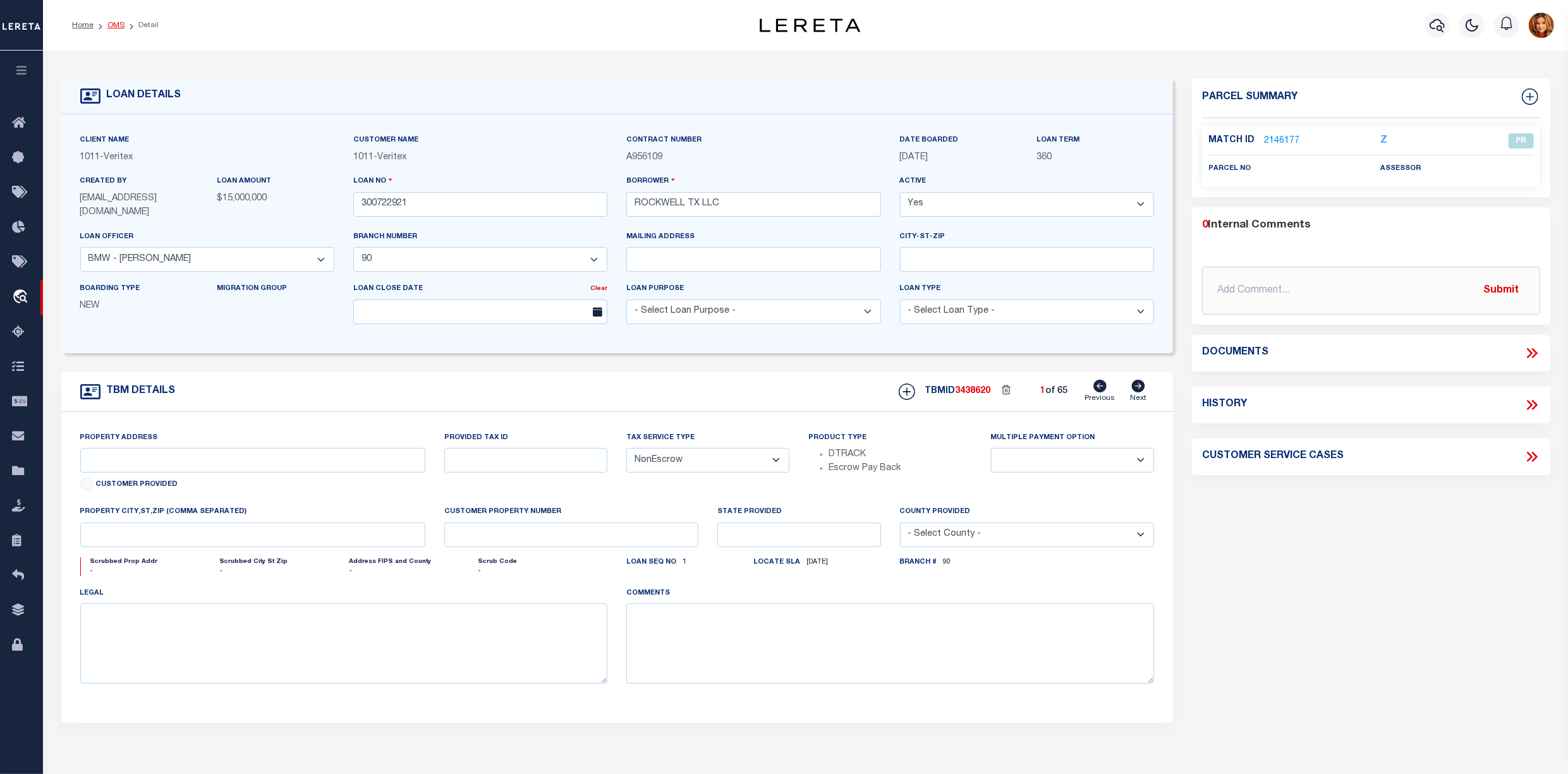
click at [113, 23] on link "OMS" at bounding box center [116, 25] width 17 height 8
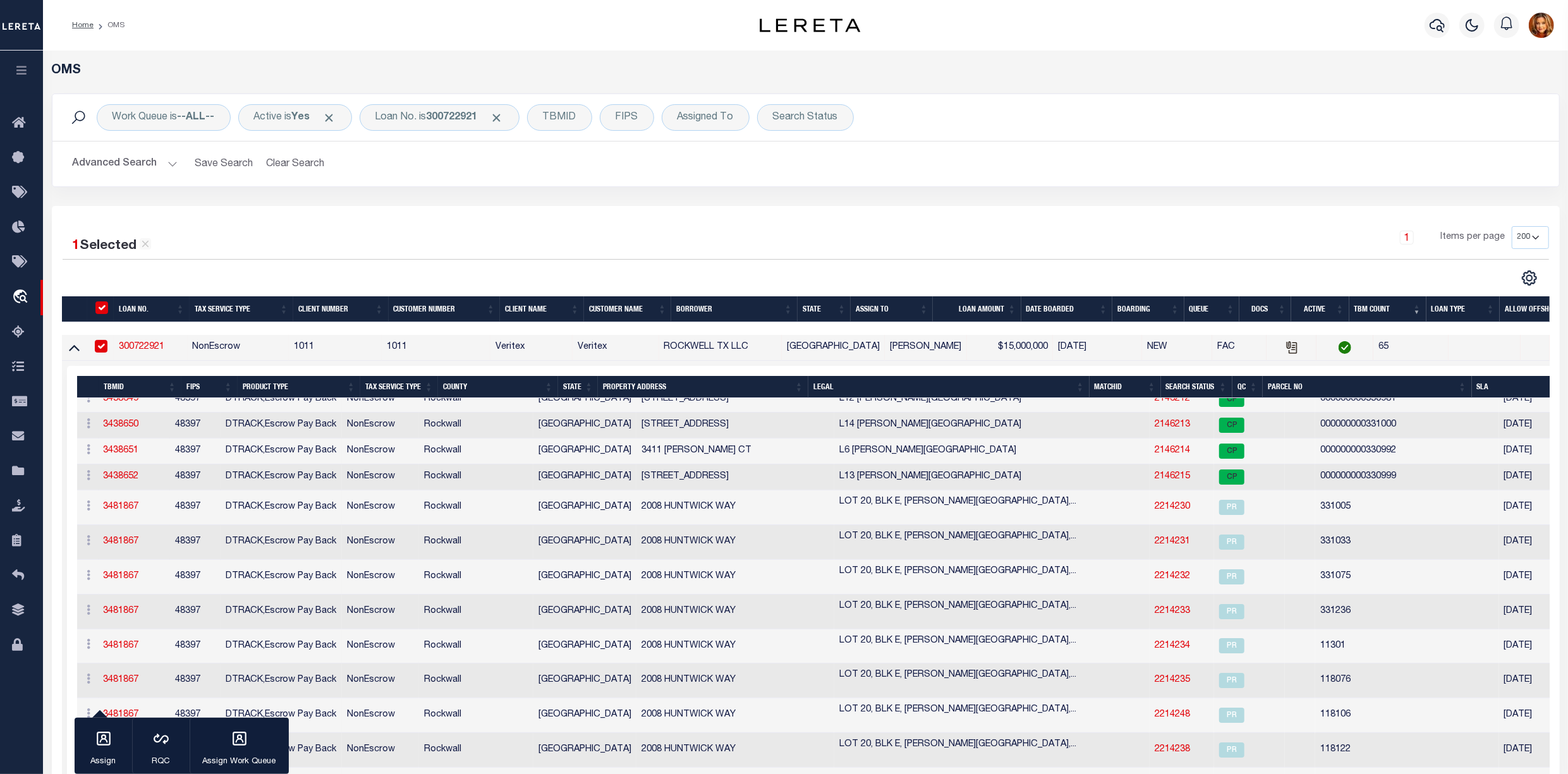
scroll to position [926, 0]
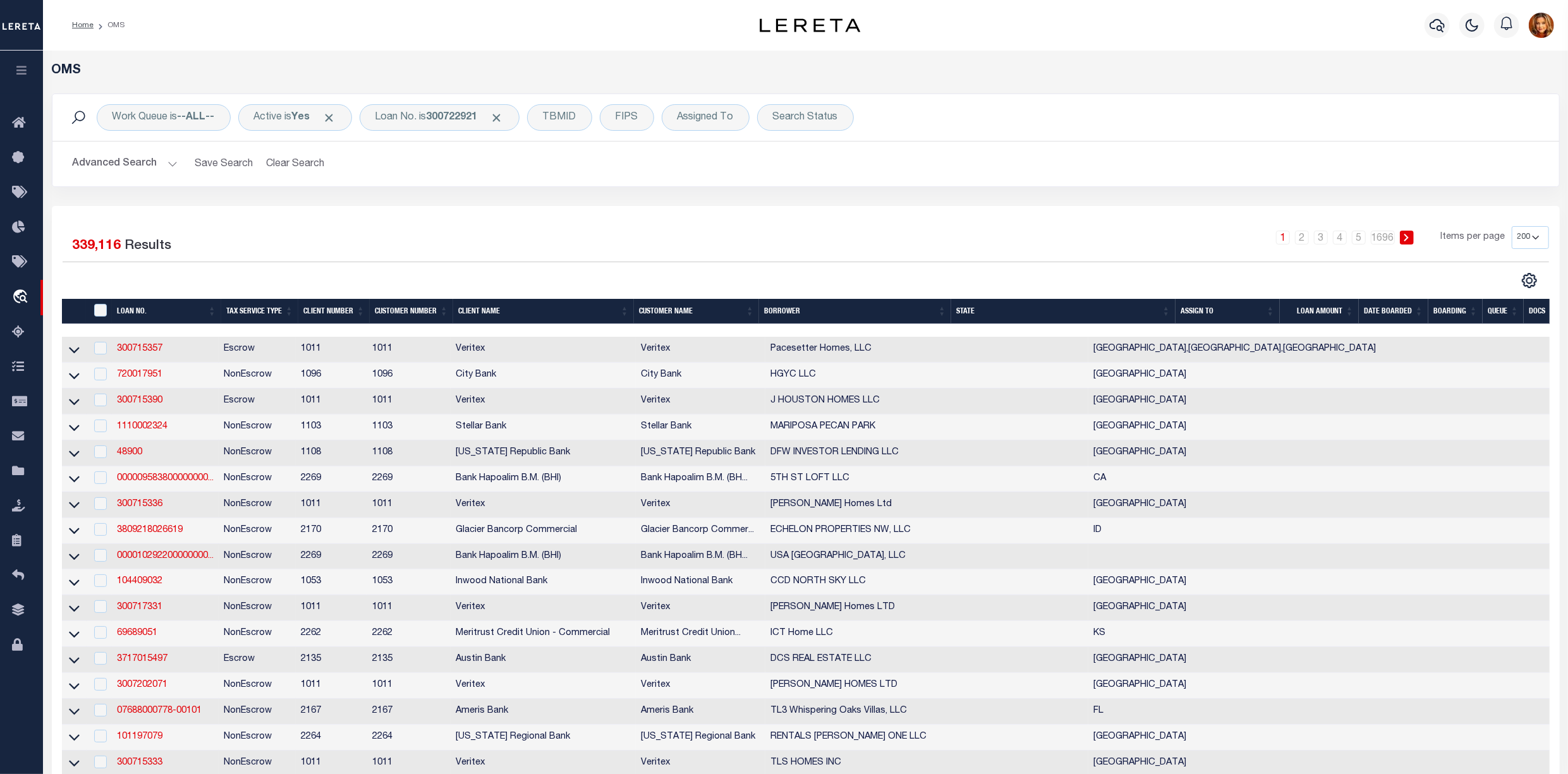
click at [104, 165] on button "Advanced Search" at bounding box center [125, 164] width 105 height 25
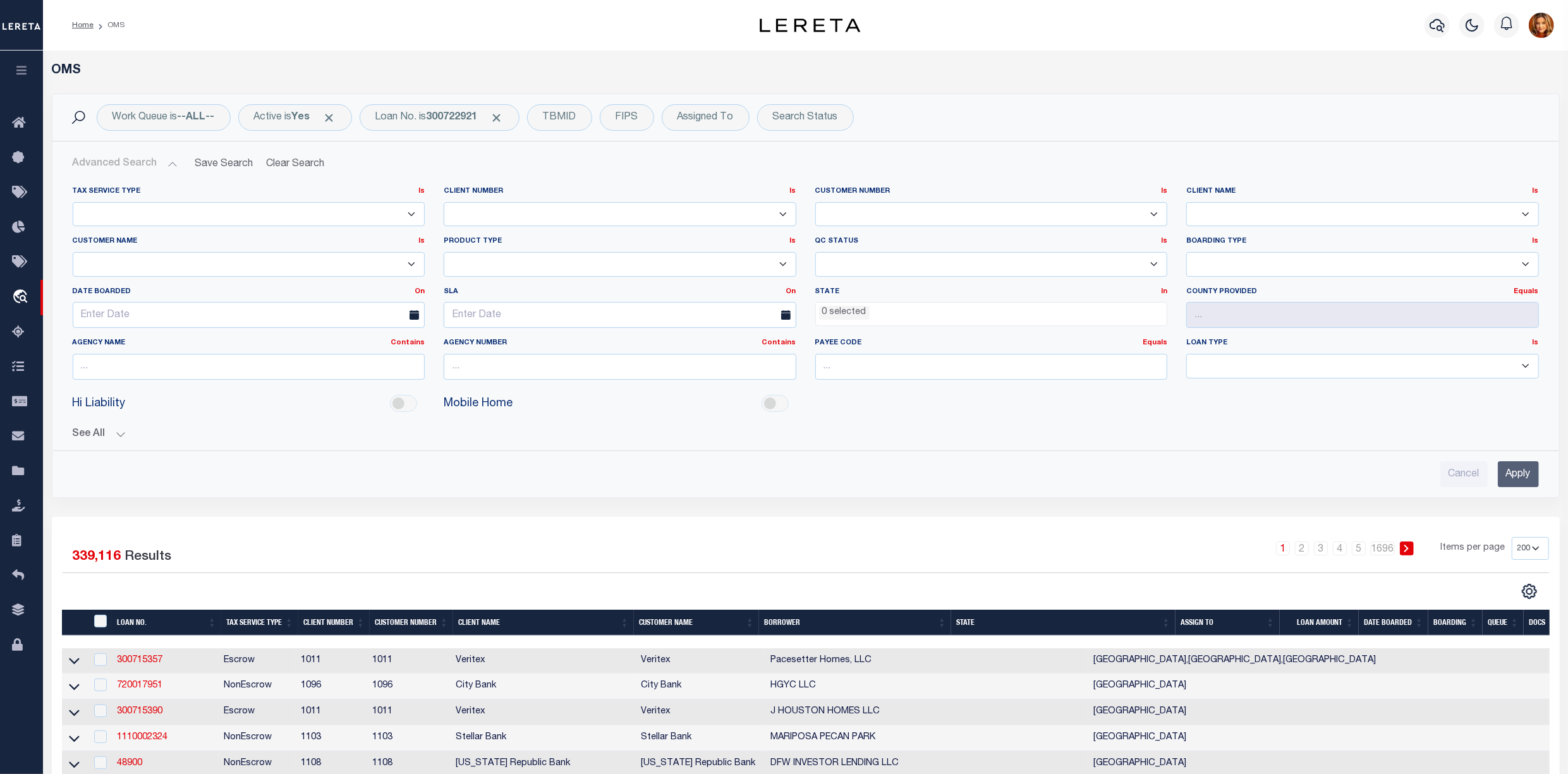
click at [1507, 473] on input "Apply" at bounding box center [1518, 474] width 41 height 26
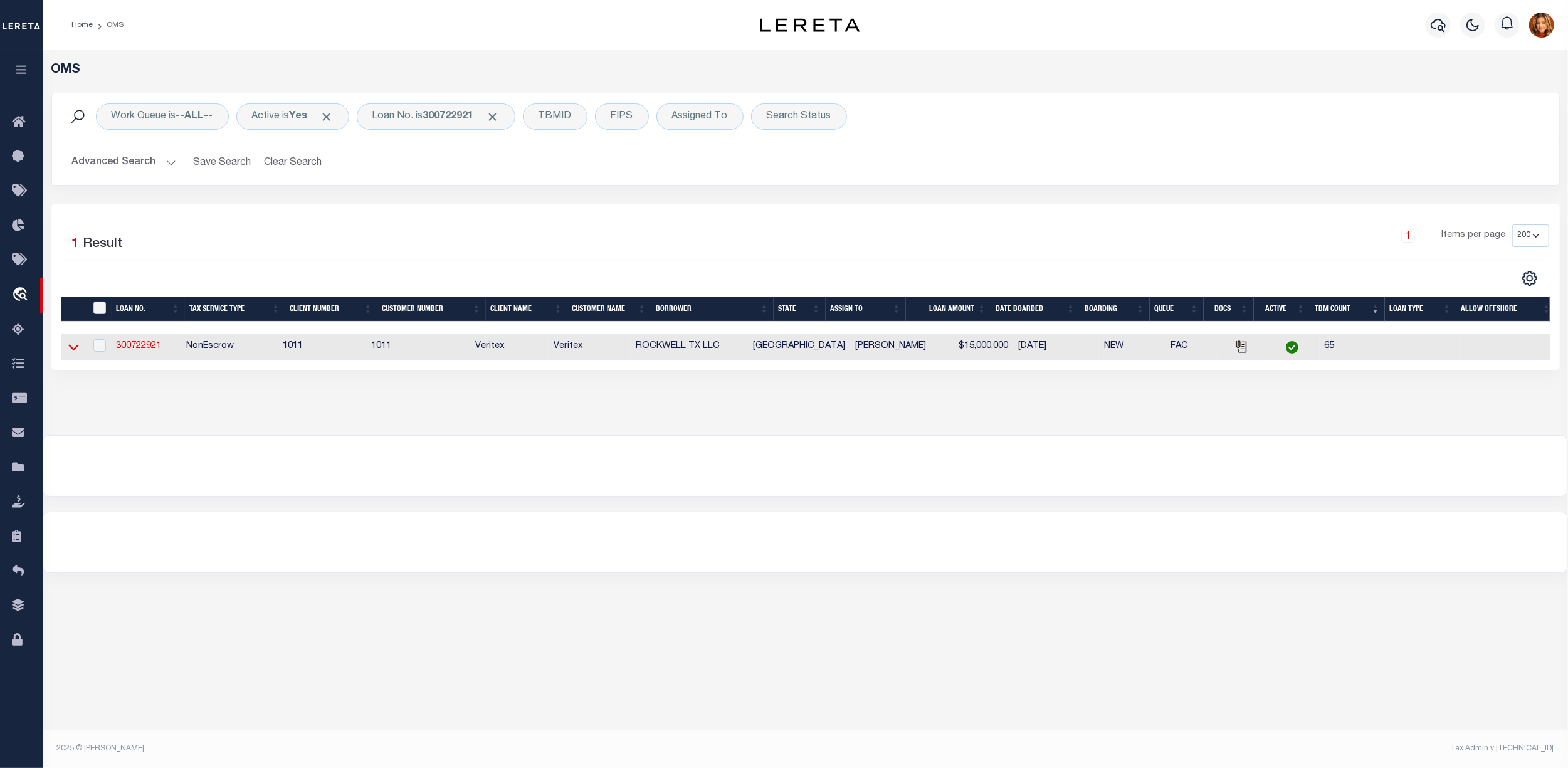
click at [75, 347] on icon at bounding box center [73, 347] width 11 height 13
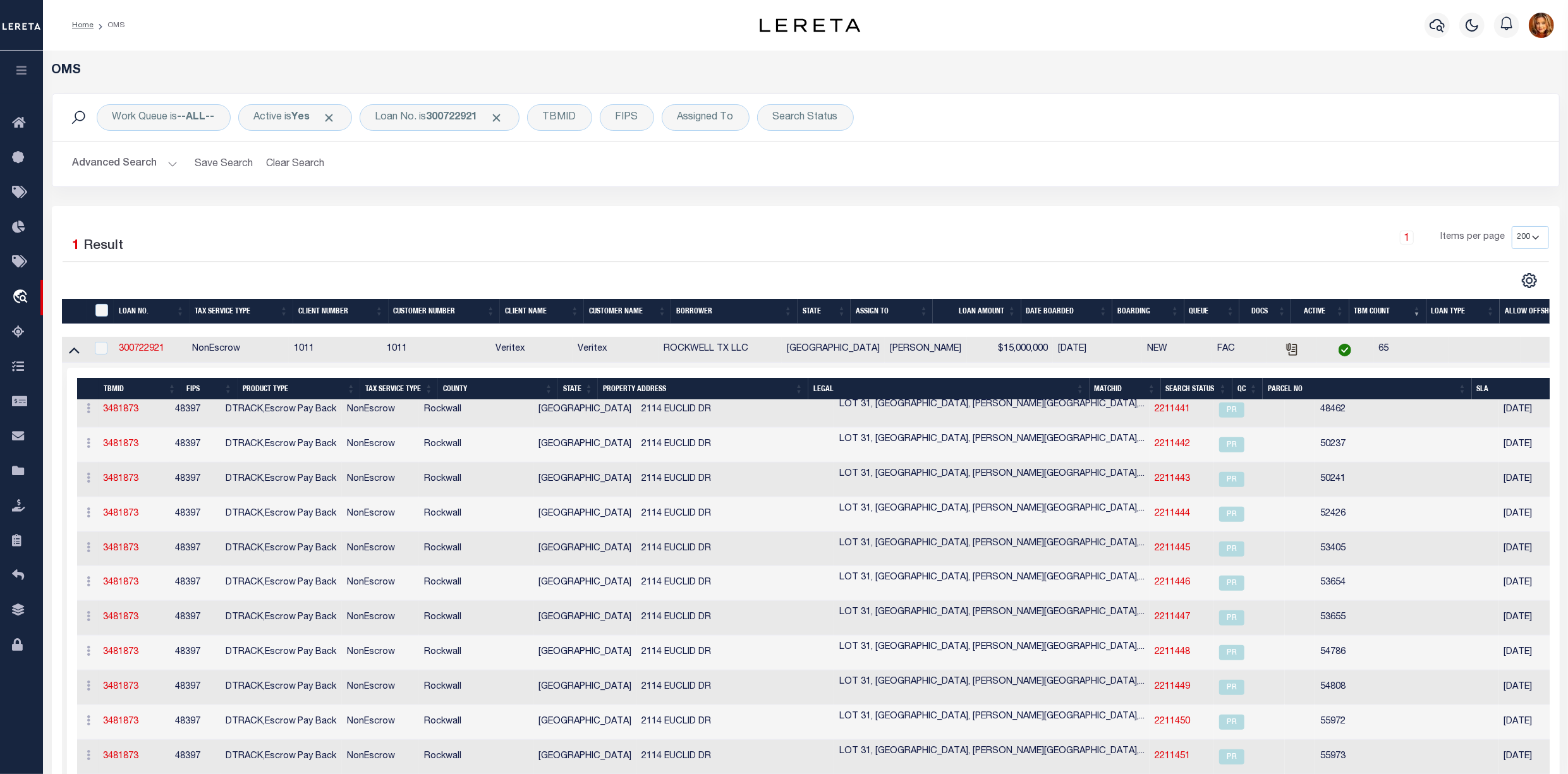
scroll to position [10361, 0]
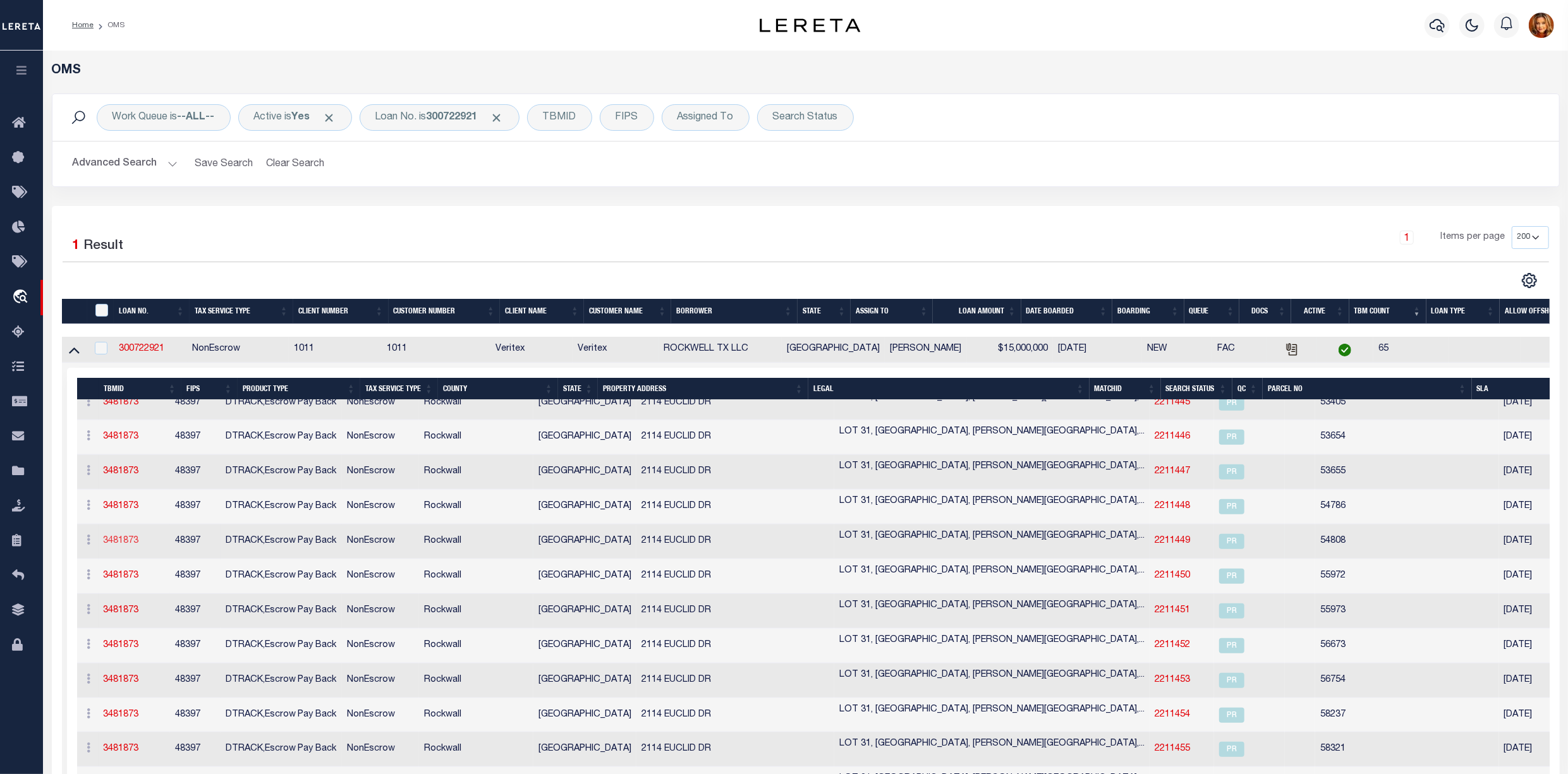
click at [120, 546] on link "3481873" at bounding box center [122, 541] width 35 height 9
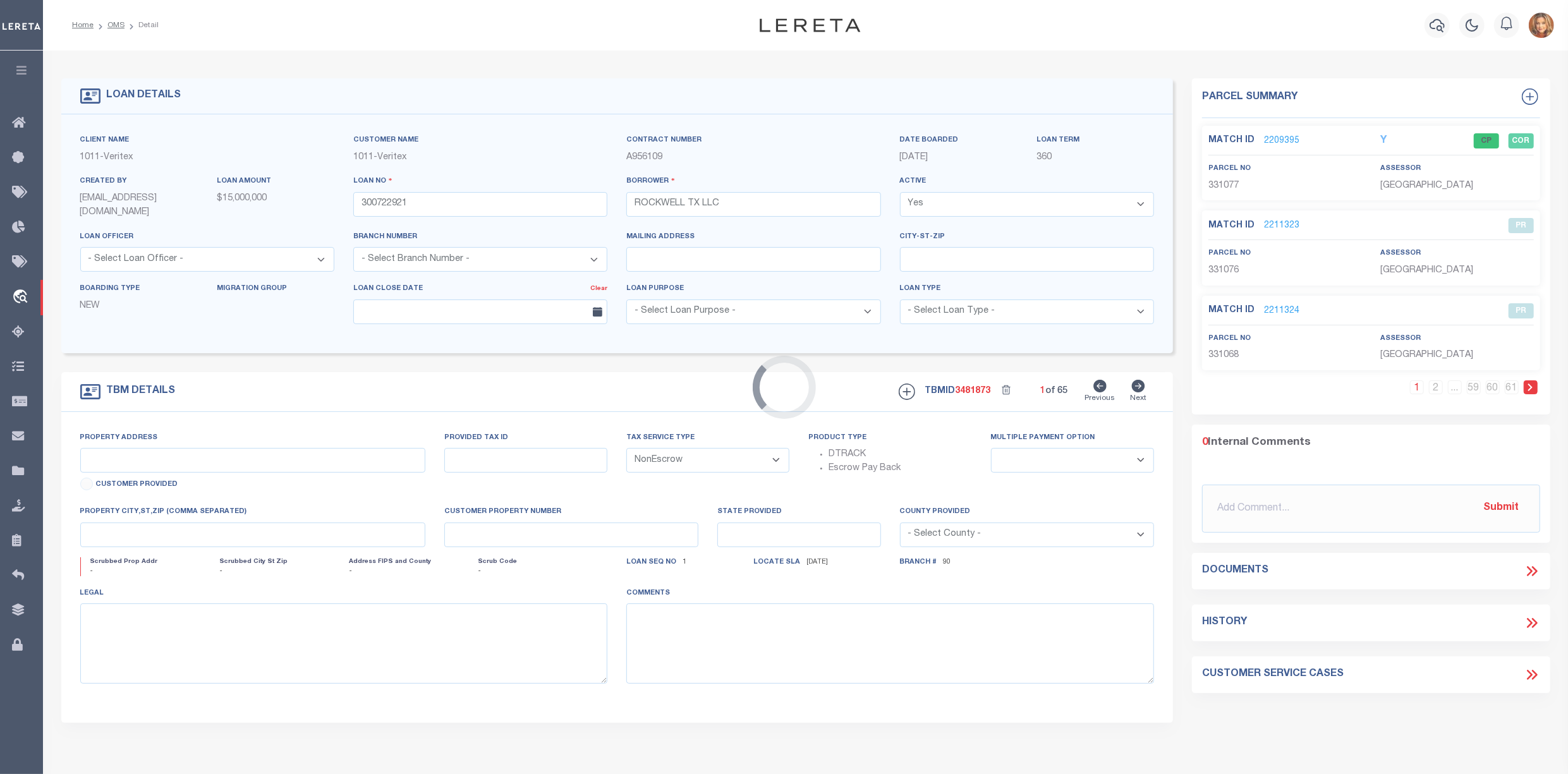
select select "49785"
select select "2096"
type input "[STREET_ADDRESS]"
select select
type input "[GEOGRAPHIC_DATA]"
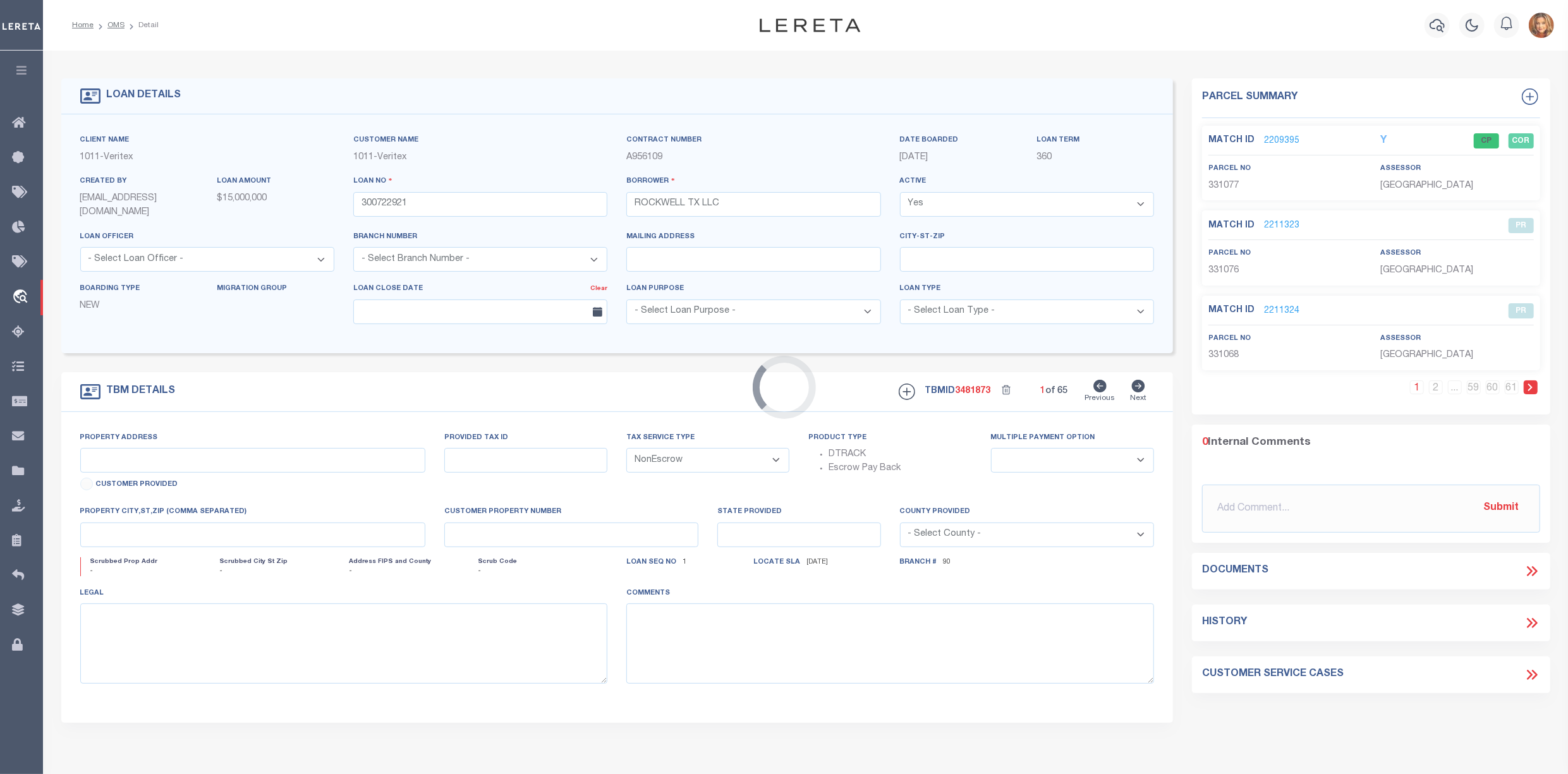
type input "[GEOGRAPHIC_DATA]"
select select
type textarea "LOT 31, [GEOGRAPHIC_DATA], [PERSON_NAME][GEOGRAPHIC_DATA], [GEOGRAPHIC_DATA]"
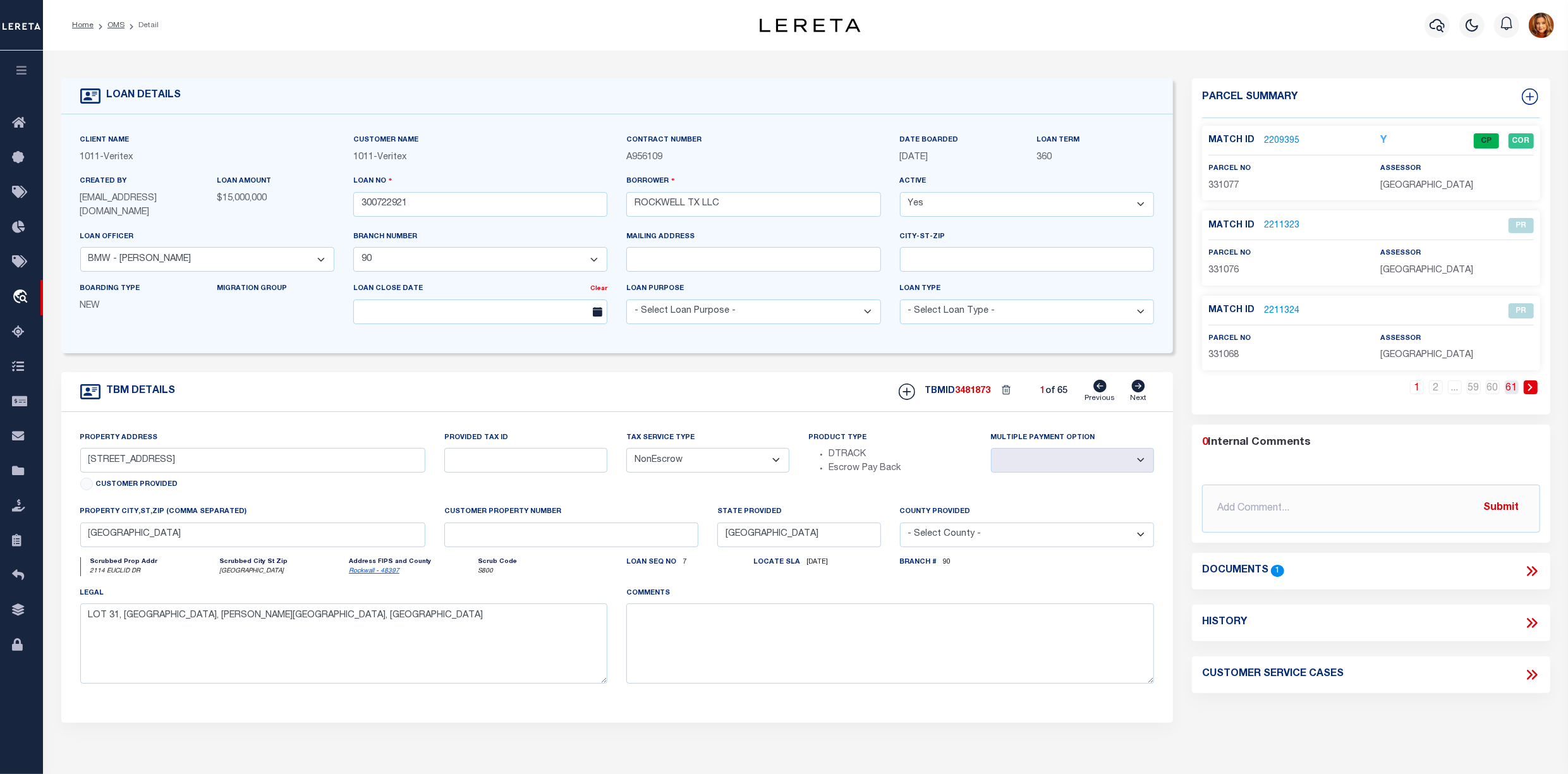
click at [1512, 392] on link "61" at bounding box center [1512, 387] width 14 height 14
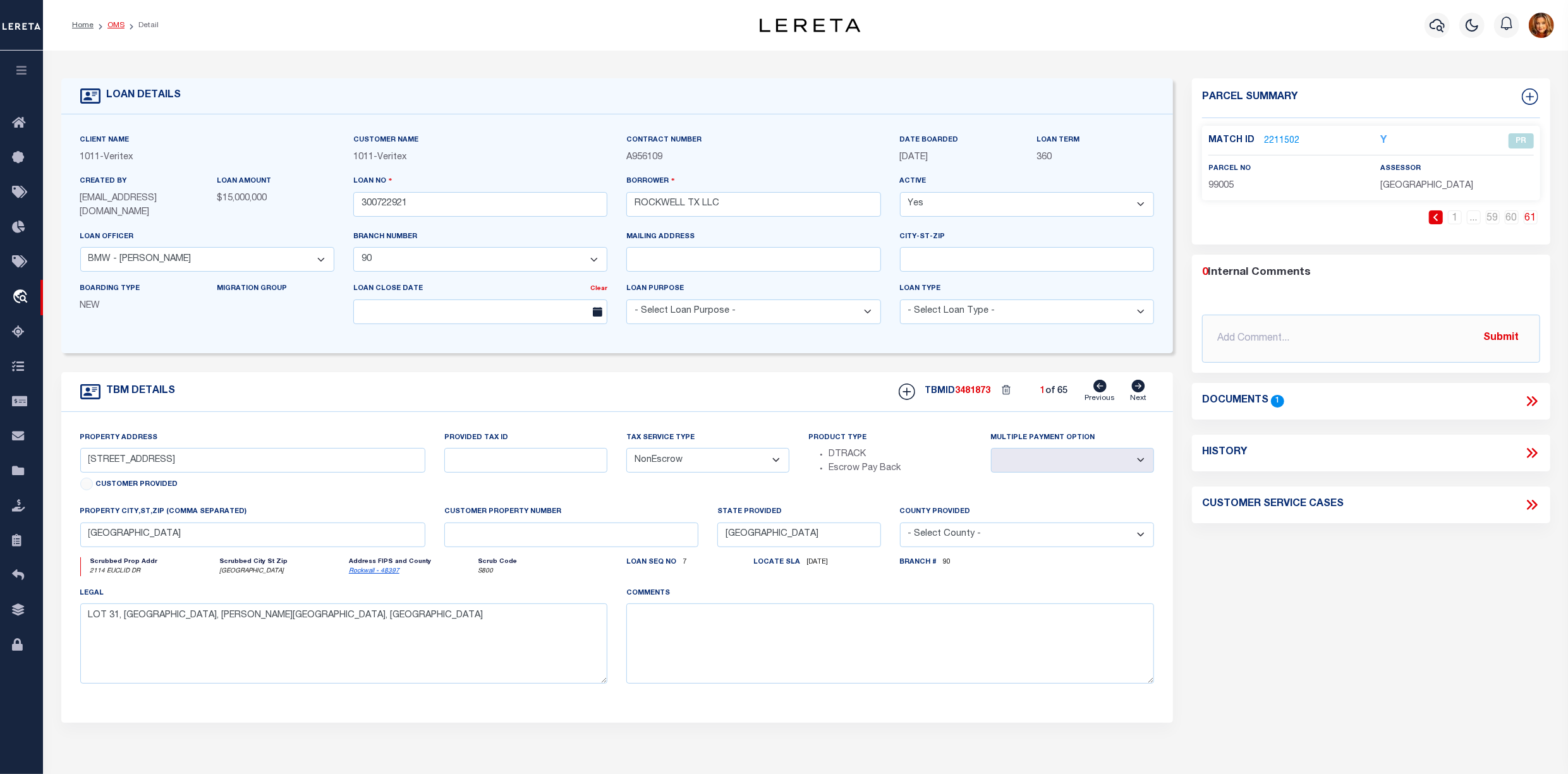
click at [118, 24] on link "OMS" at bounding box center [116, 25] width 17 height 8
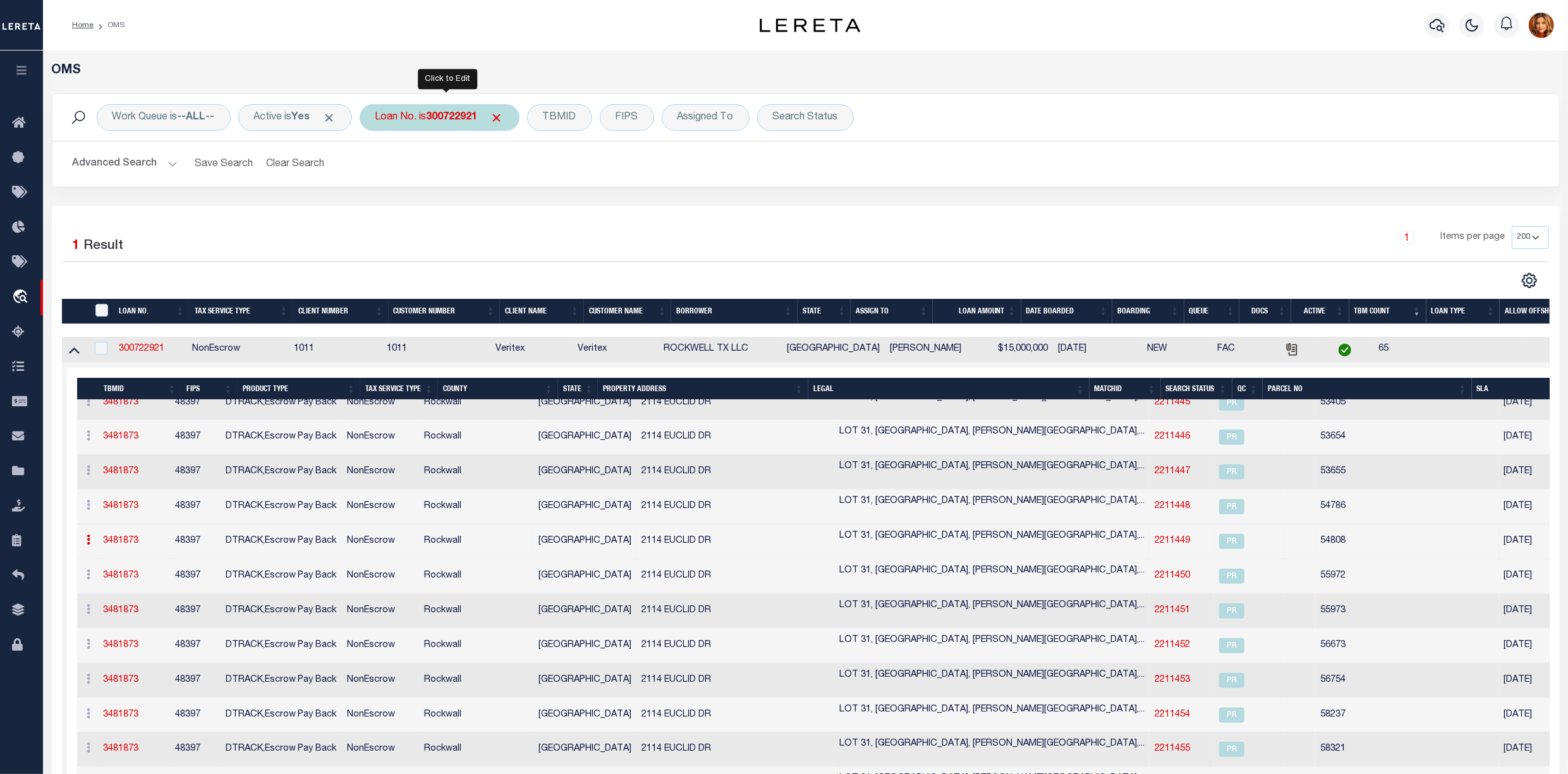
click at [435, 122] on b "300722921" at bounding box center [452, 118] width 51 height 10
type input "3725001441"
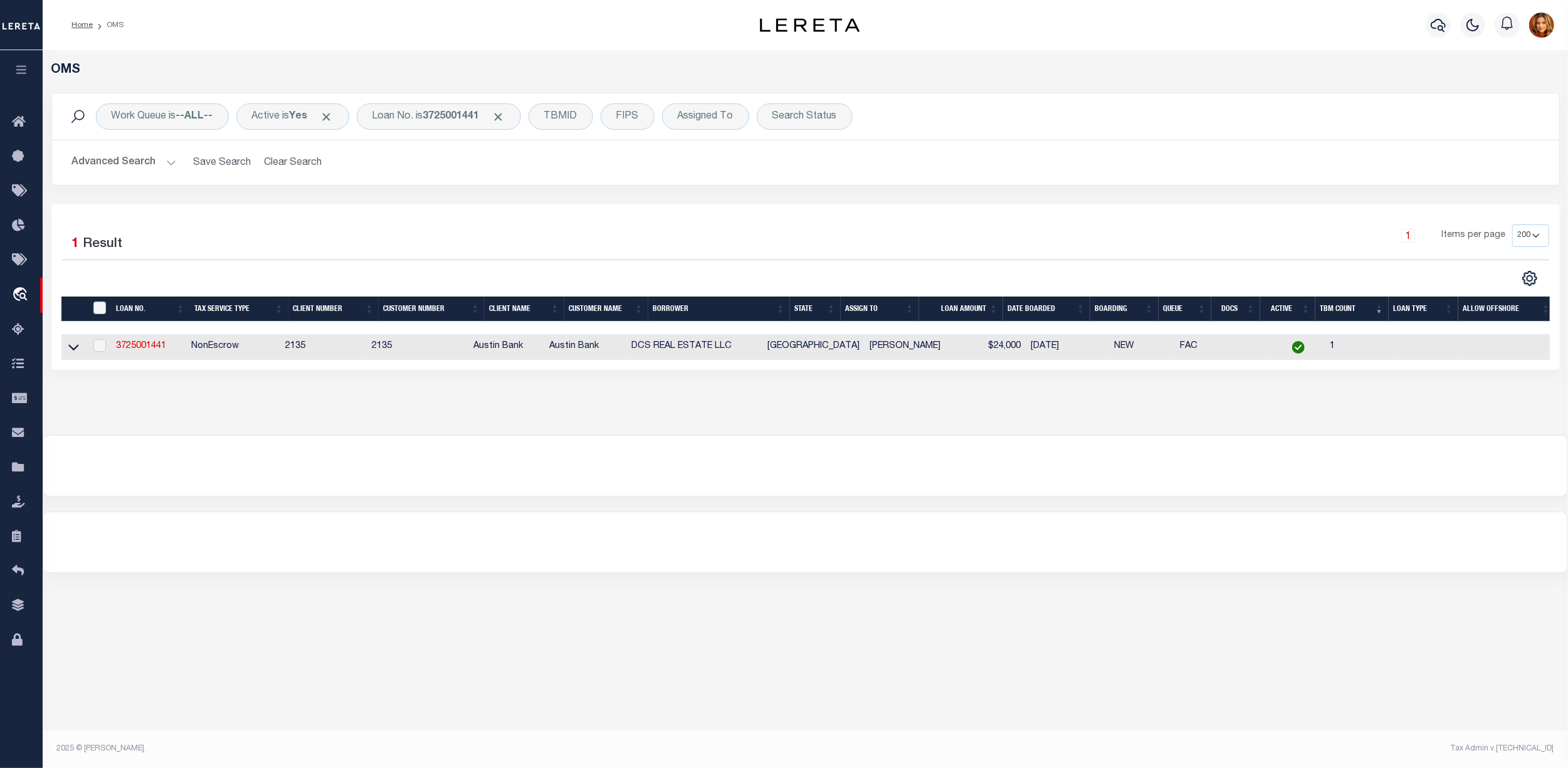
click at [76, 340] on td at bounding box center [73, 347] width 24 height 26
checkbox input "true"
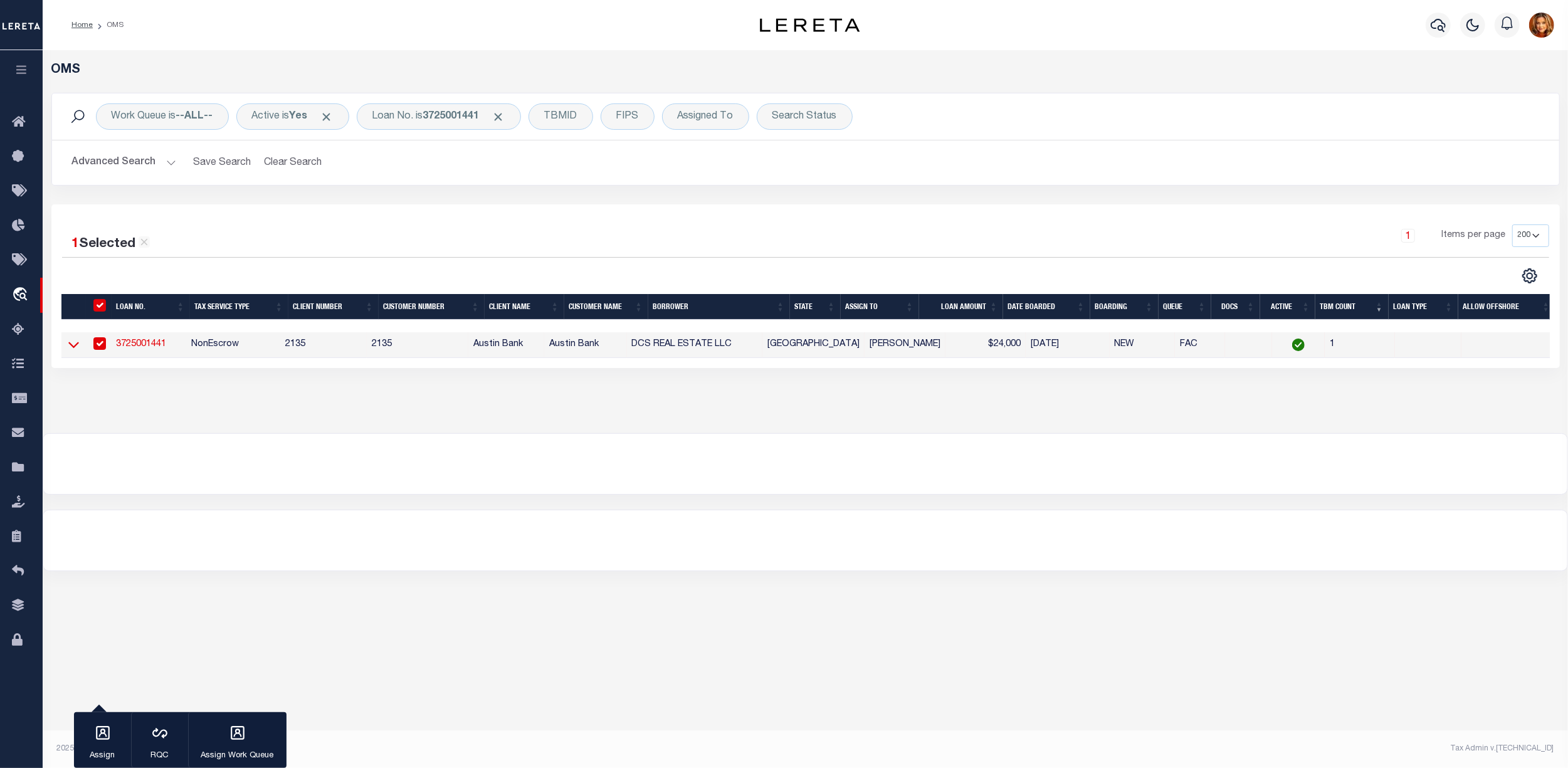
click at [76, 346] on icon at bounding box center [73, 344] width 11 height 13
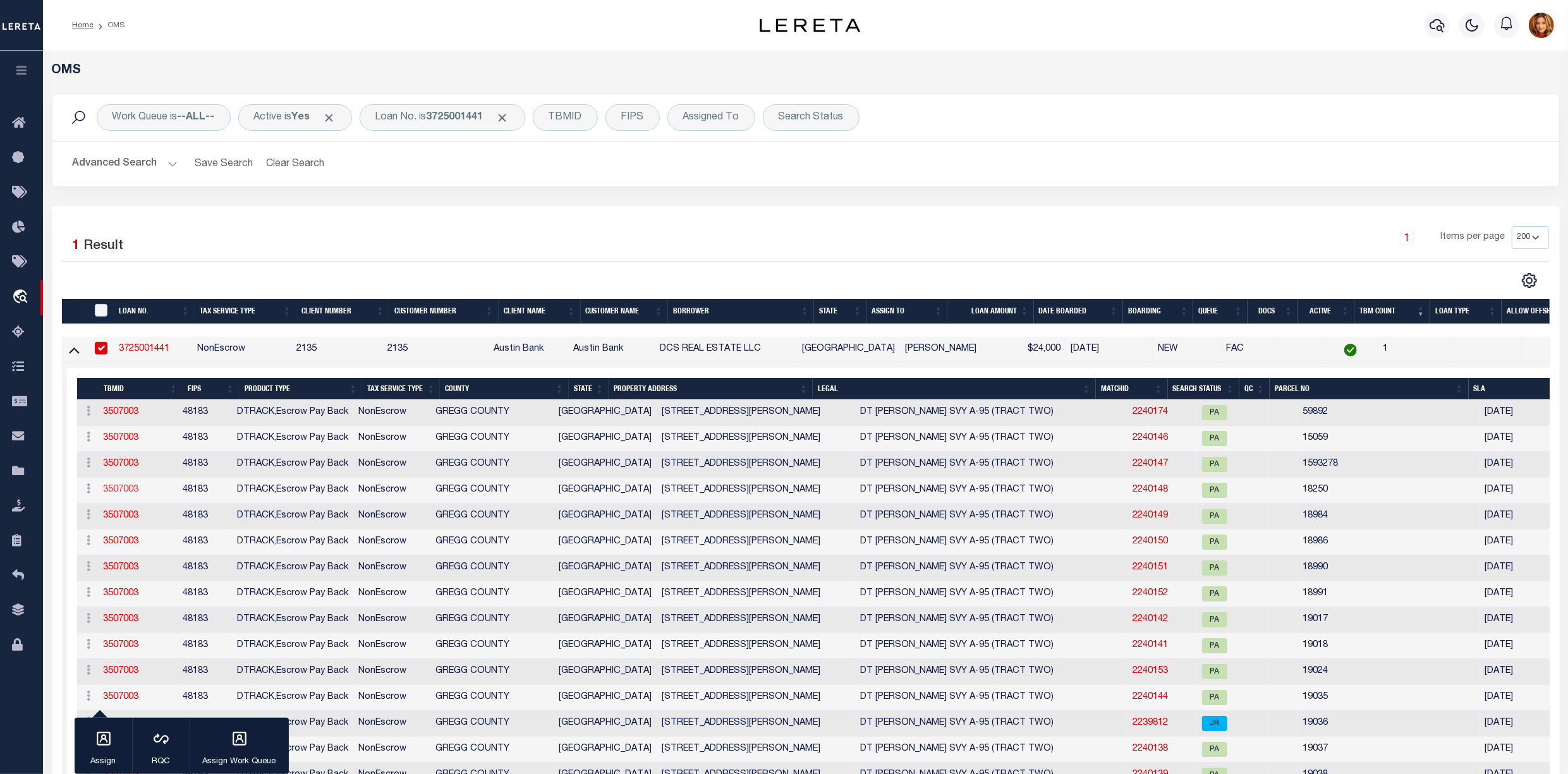
click at [120, 494] on link "3507003" at bounding box center [122, 490] width 35 height 9
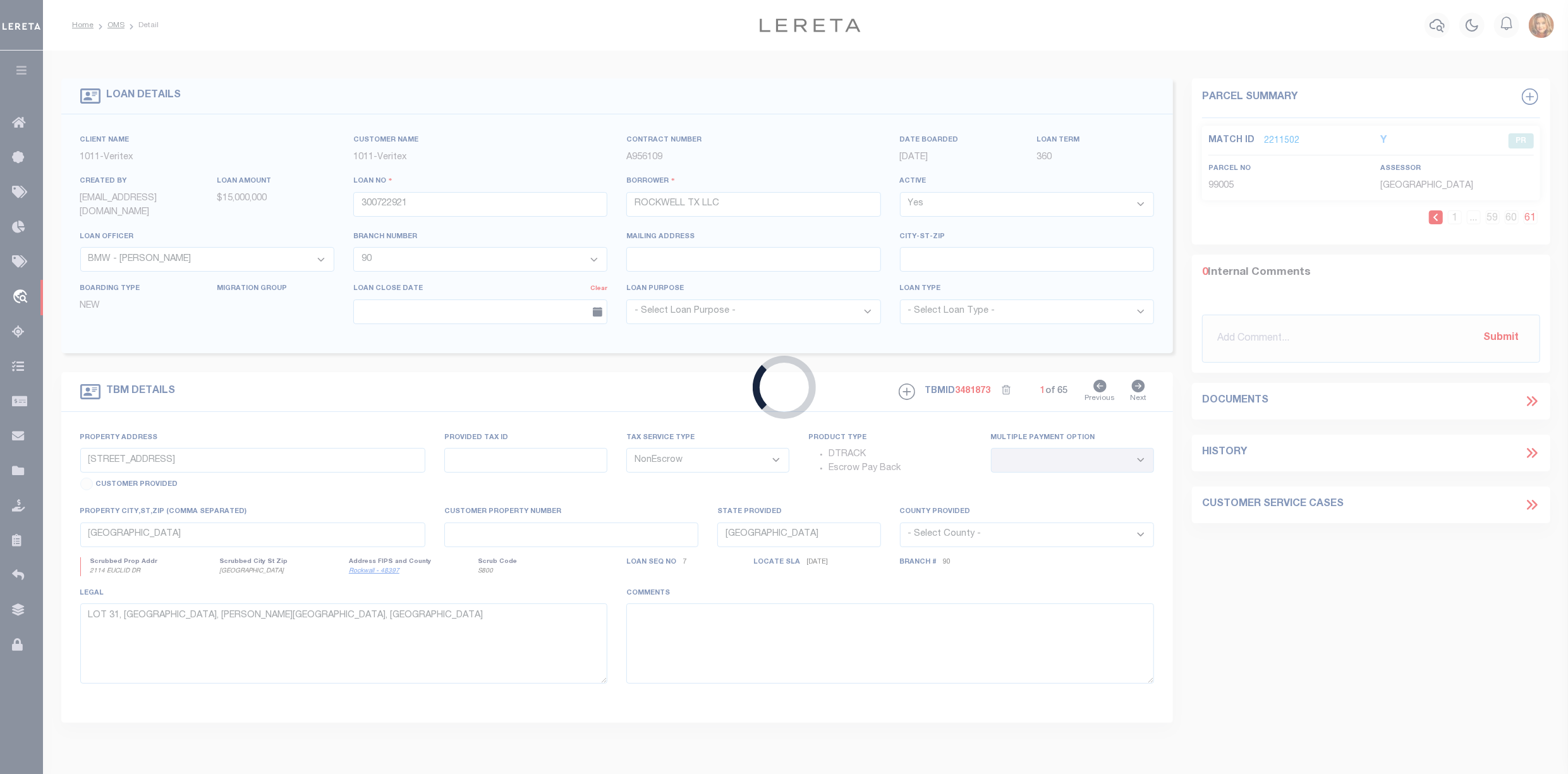
type input "3725001441"
type input "DCS REAL ESTATE LLC"
select select
type input "[STREET_ADDRESS]"
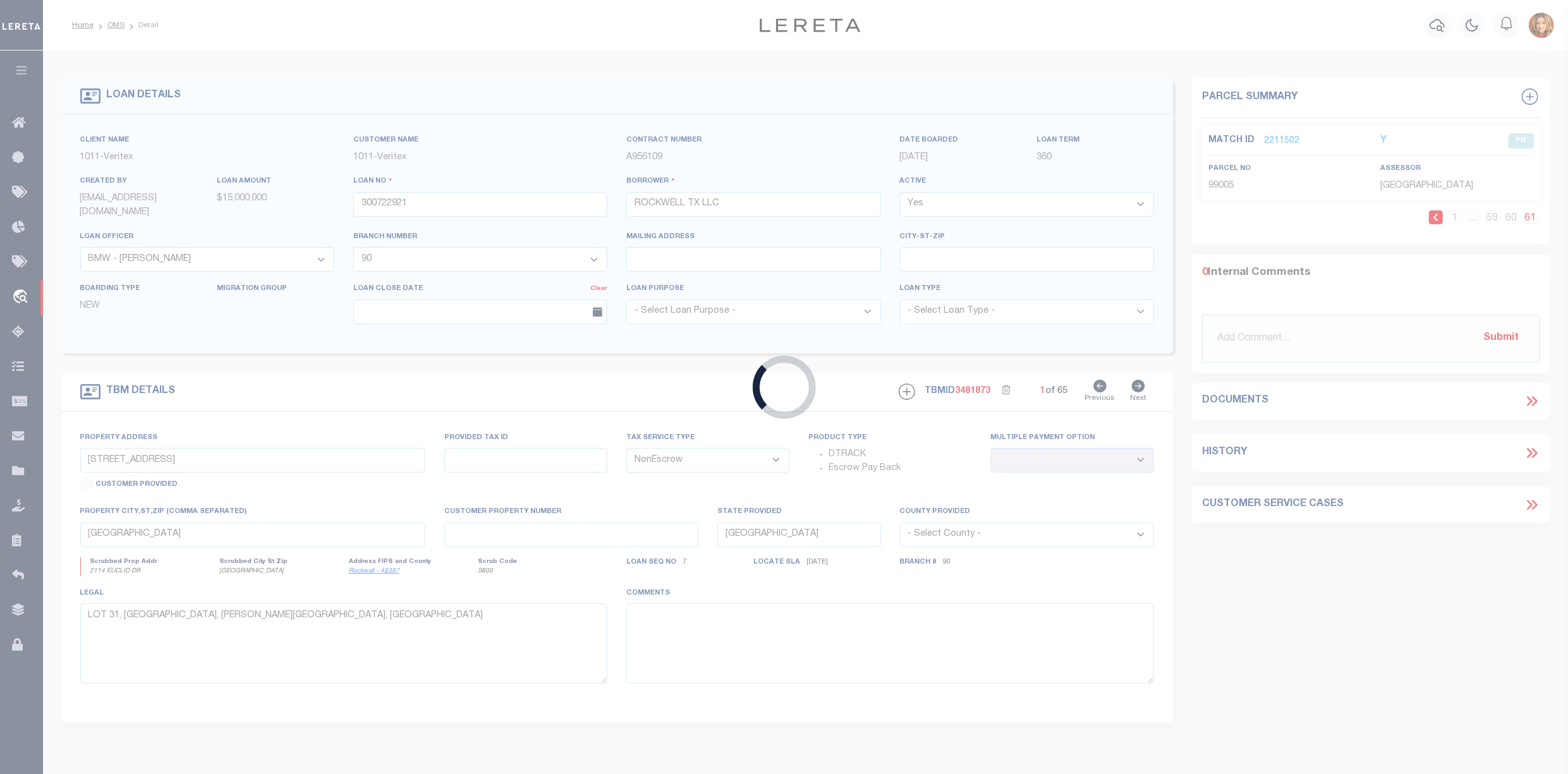
type input "GLADEWATER, [GEOGRAPHIC_DATA] 75647-2322"
select select "400"
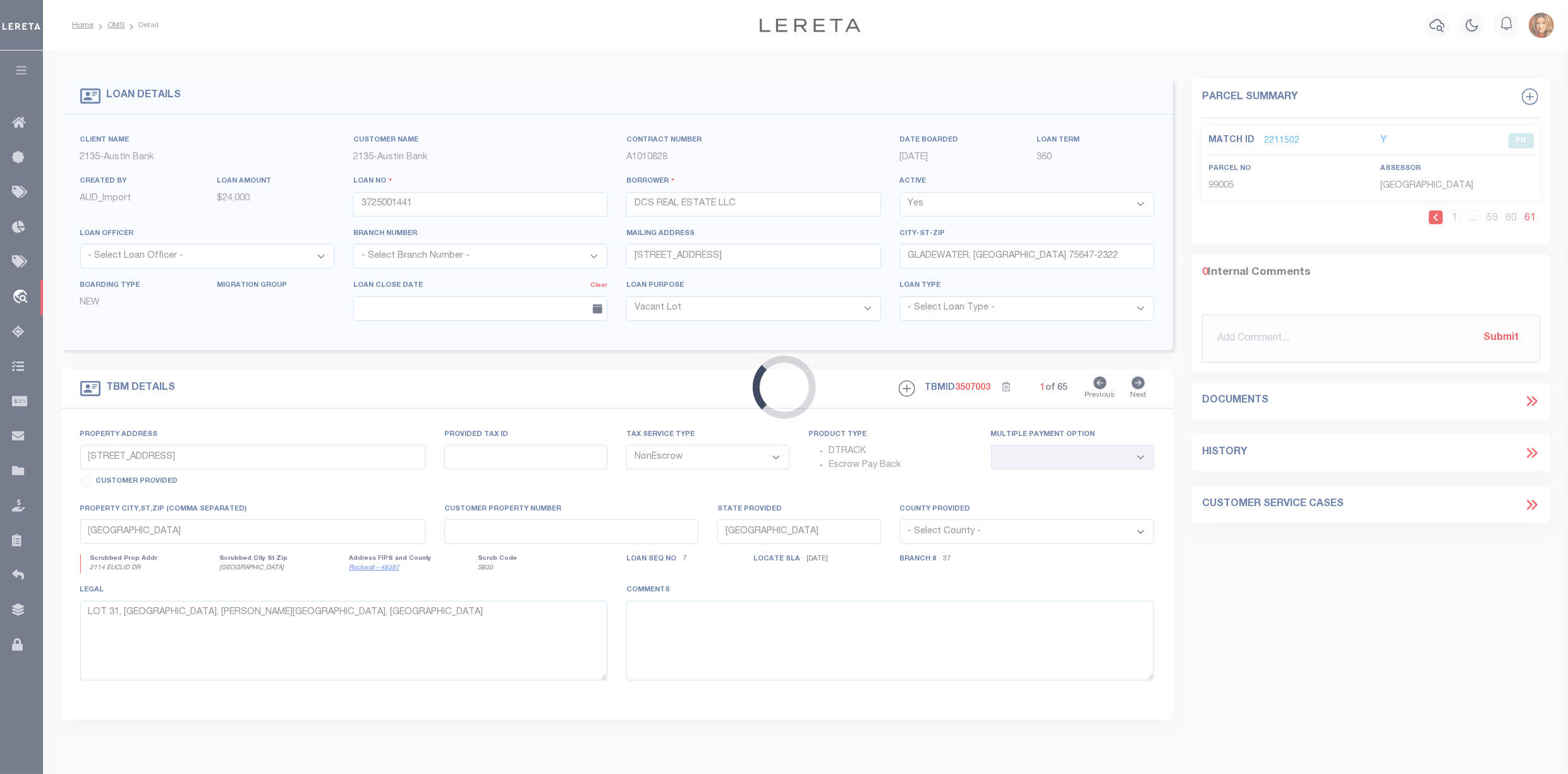
select select "44009"
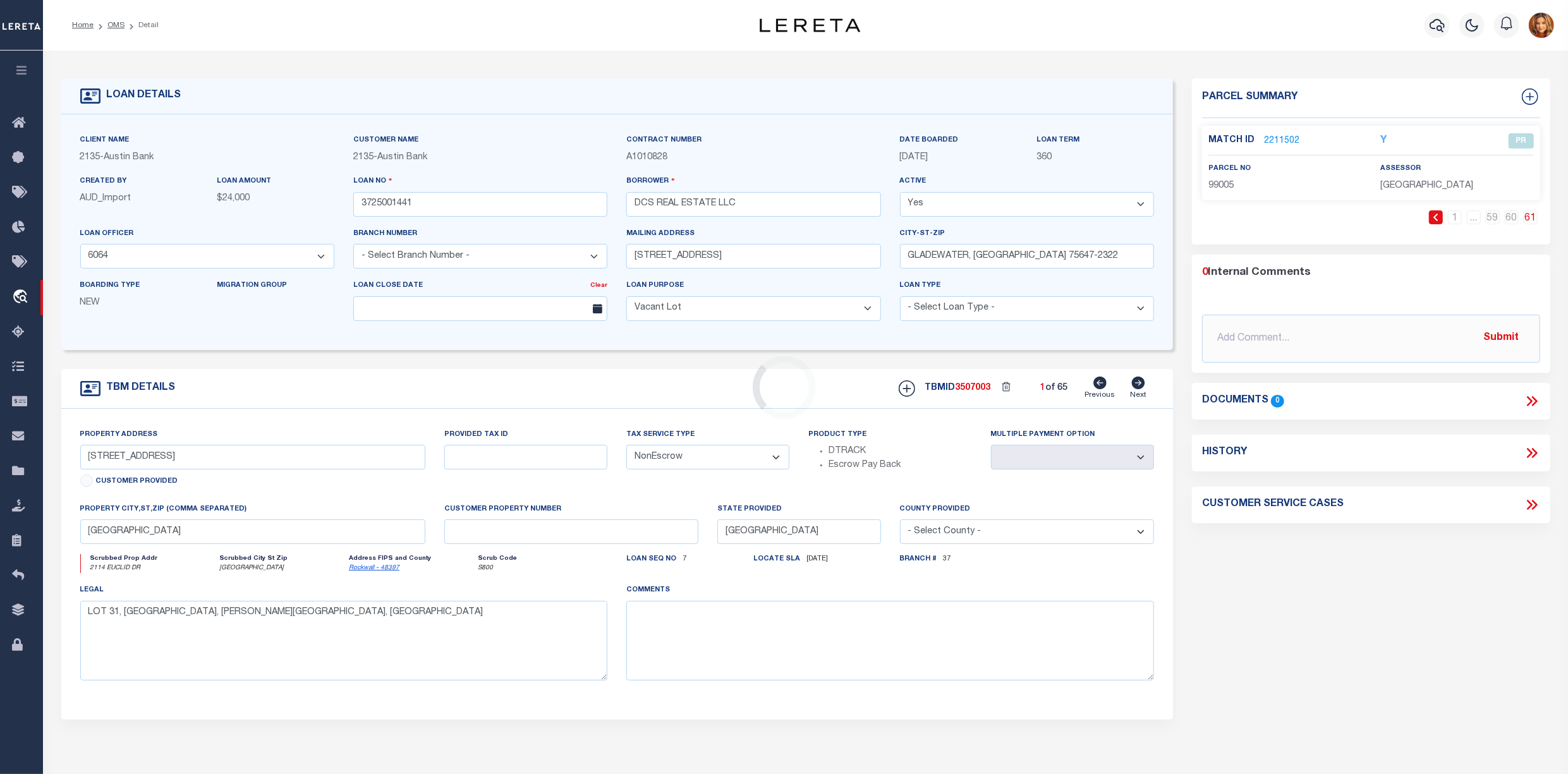
type input "[STREET_ADDRESS][PERSON_NAME]"
select select
type input "GLADEWATER [GEOGRAPHIC_DATA] 75647"
select select
type textarea "DT [PERSON_NAME] SVY A-95 (TRACT TWO)"
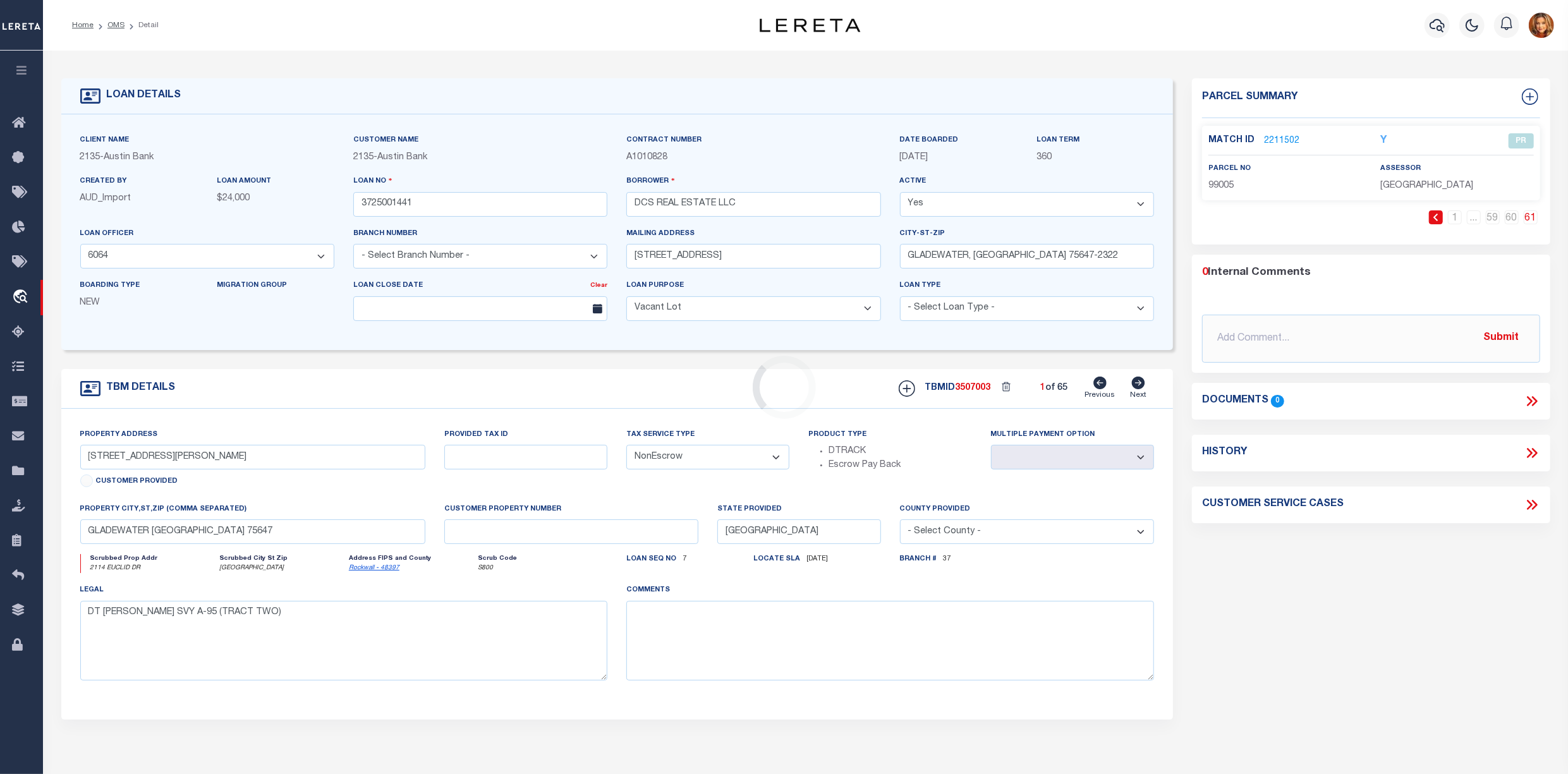
select select "2581"
